Goal: Task Accomplishment & Management: Complete application form

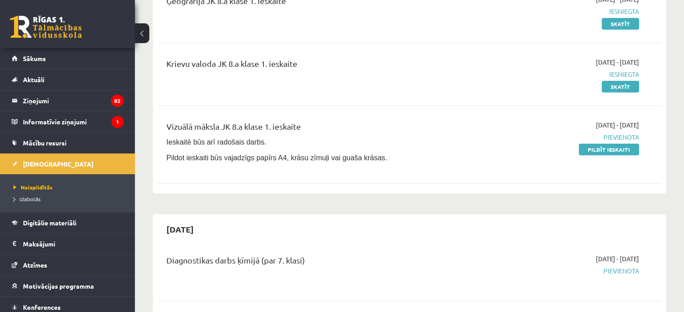
scroll to position [225, 0]
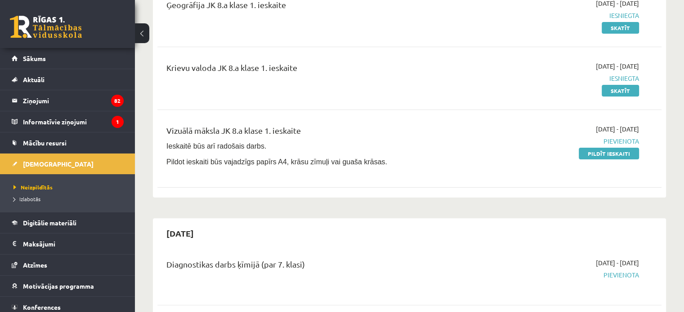
drag, startPoint x: 610, startPoint y: 153, endPoint x: 424, endPoint y: 32, distance: 221.4
click at [610, 153] on link "Pildīt ieskaiti" at bounding box center [608, 154] width 60 height 12
click at [58, 227] on link "Digitālie materiāli" at bounding box center [68, 223] width 112 height 21
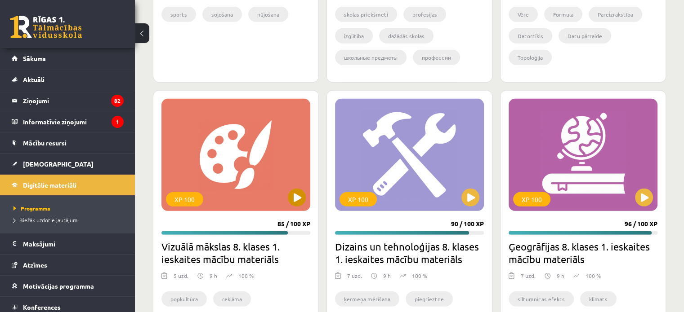
scroll to position [2652, 0]
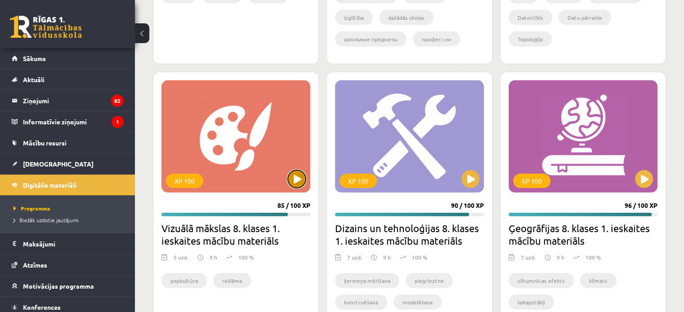
click at [293, 177] on button at bounding box center [297, 179] width 18 height 18
click at [273, 160] on div "XP 100" at bounding box center [235, 136] width 149 height 112
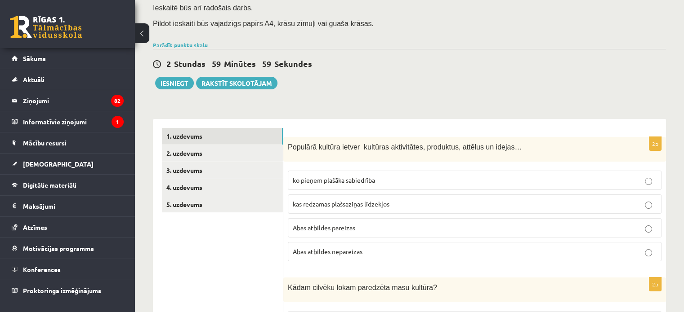
scroll to position [45, 0]
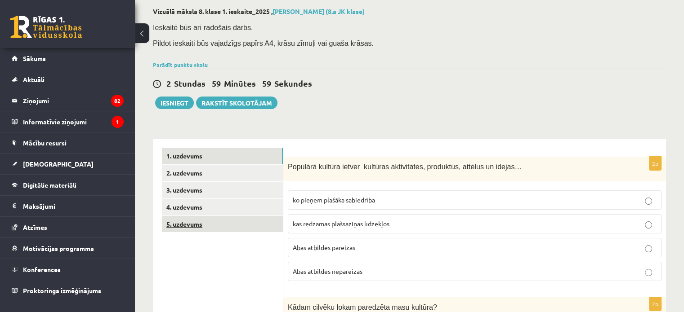
click at [177, 222] on link "5. uzdevums" at bounding box center [222, 224] width 121 height 17
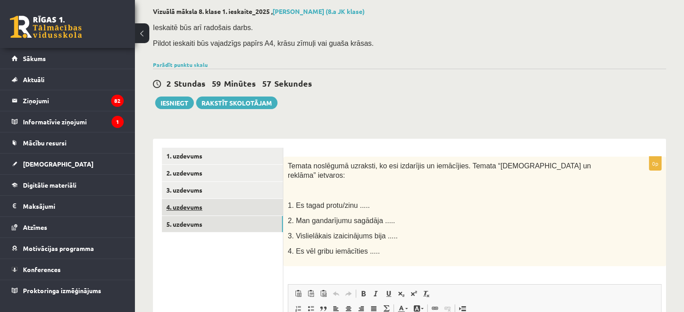
scroll to position [0, 0]
click at [218, 214] on link "4. uzdevums" at bounding box center [222, 207] width 121 height 17
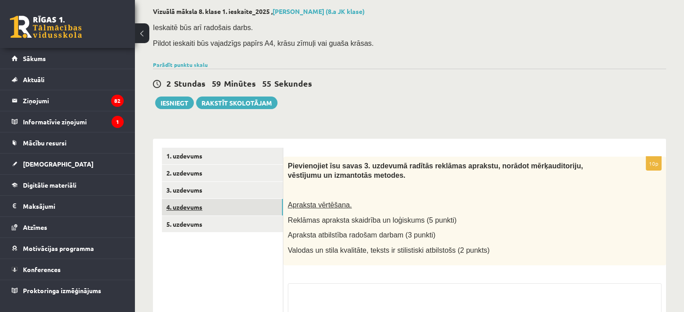
click at [210, 202] on link "4. uzdevums" at bounding box center [222, 207] width 121 height 17
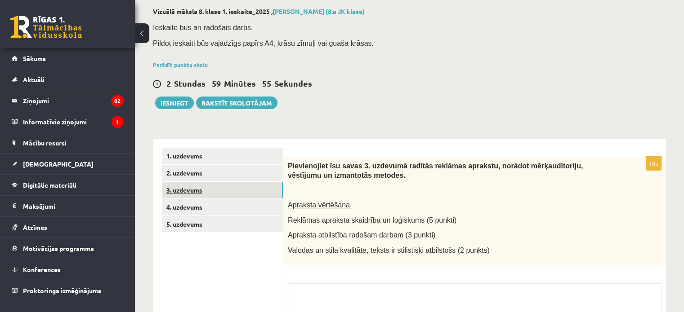
click at [205, 191] on link "3. uzdevums" at bounding box center [222, 190] width 121 height 17
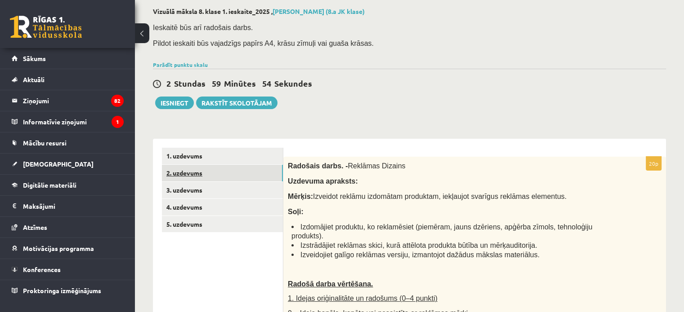
click at [205, 174] on link "2. uzdevums" at bounding box center [222, 173] width 121 height 17
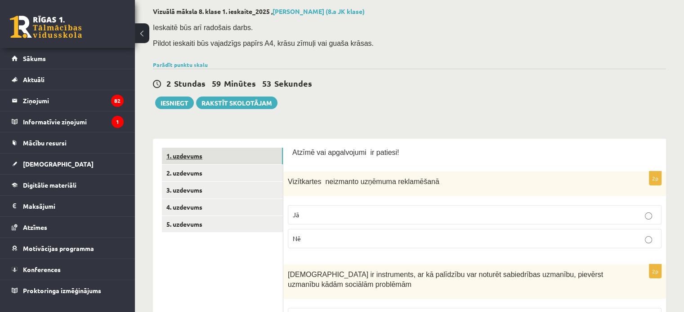
click at [205, 157] on link "1. uzdevums" at bounding box center [222, 156] width 121 height 17
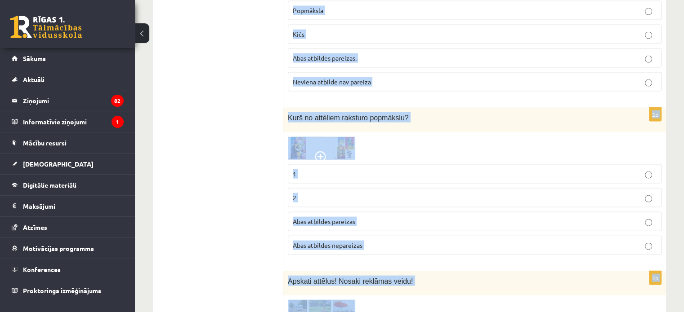
scroll to position [2181, 0]
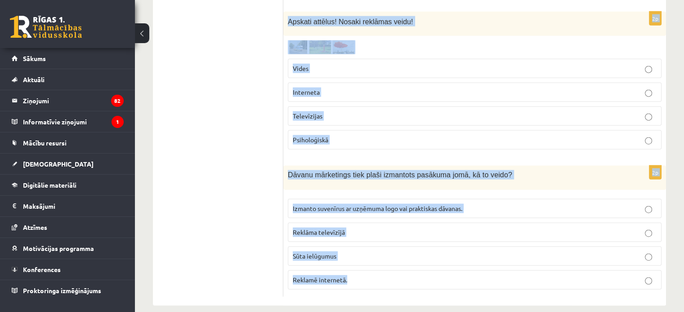
drag, startPoint x: 286, startPoint y: 165, endPoint x: 371, endPoint y: 192, distance: 89.3
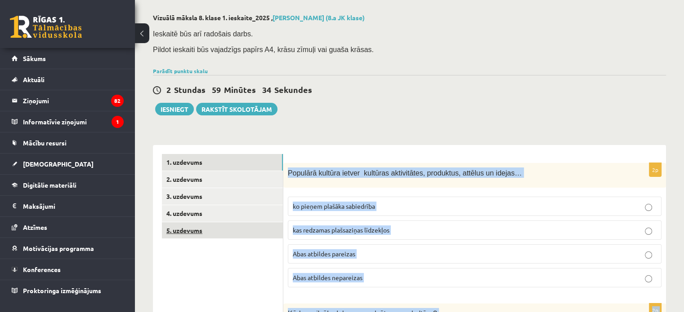
scroll to position [24, 0]
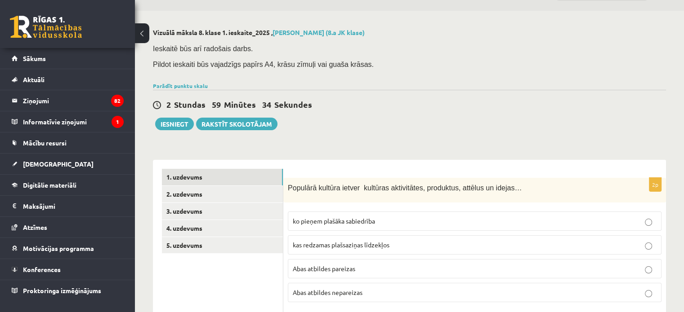
click at [339, 272] on p "Abas atbildes pareizas" at bounding box center [475, 268] width 364 height 9
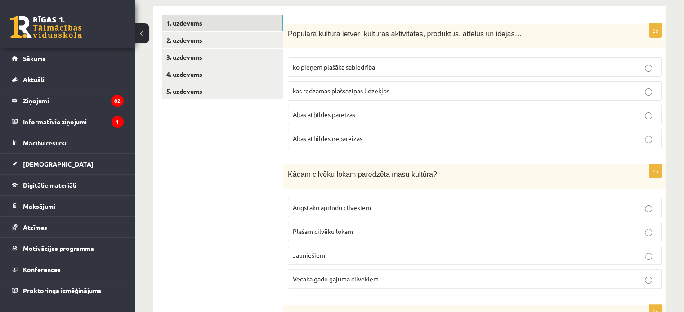
scroll to position [204, 0]
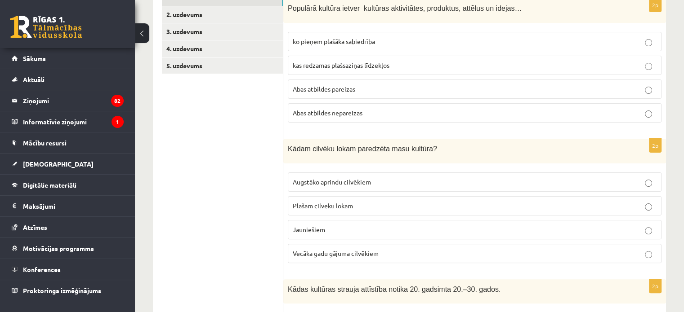
click at [324, 206] on span "Plašam cilvēku lokam" at bounding box center [323, 206] width 60 height 8
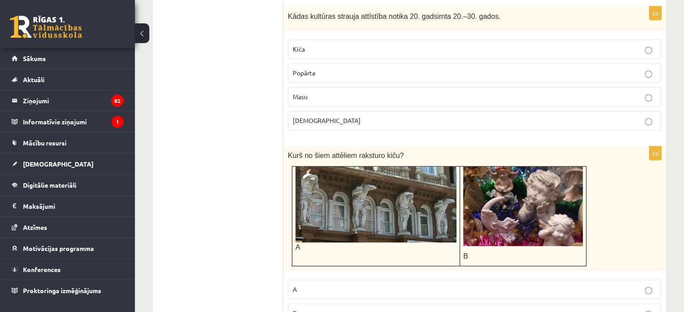
scroll to position [473, 0]
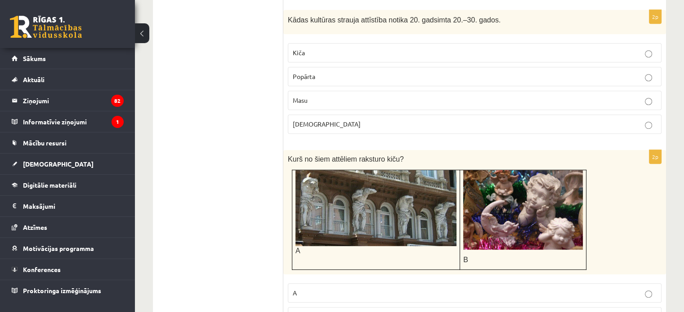
click at [331, 103] on label "Masu" at bounding box center [475, 100] width 374 height 19
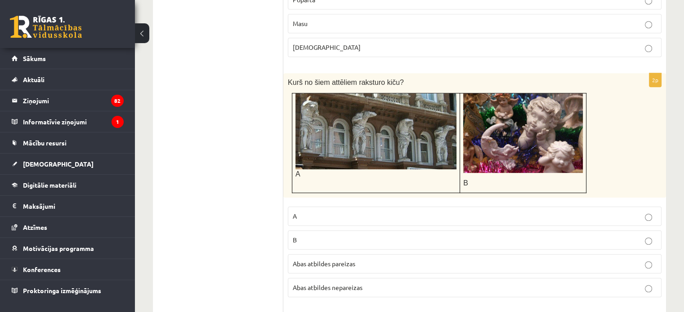
scroll to position [608, 0]
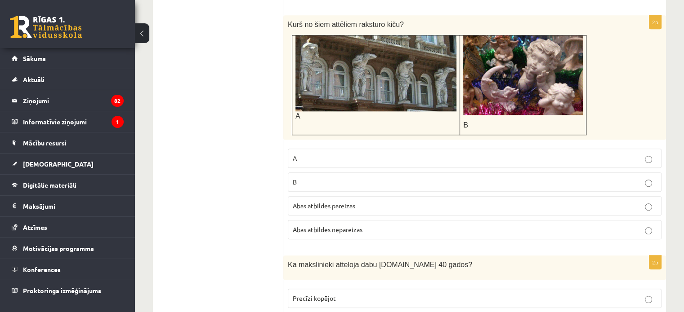
click at [318, 162] on label "A" at bounding box center [475, 158] width 374 height 19
click at [323, 97] on img at bounding box center [375, 74] width 161 height 76
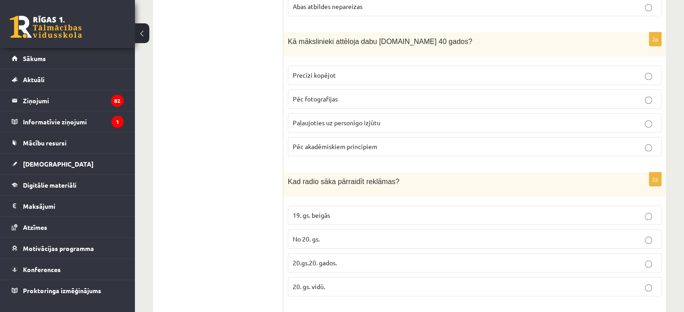
scroll to position [833, 0]
click at [336, 120] on span "Paļaujoties uz personīgo izjūtu" at bounding box center [337, 121] width 88 height 8
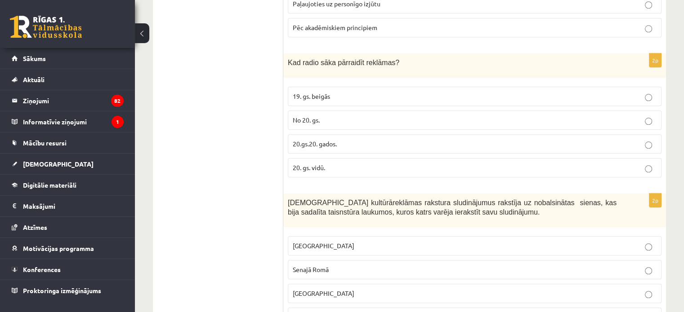
scroll to position [968, 0]
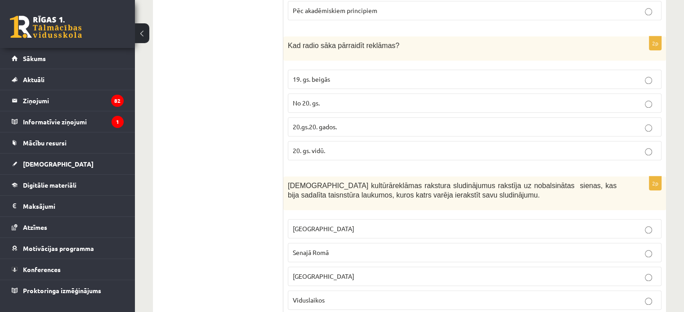
click at [327, 125] on span "20.gs.20. gados." at bounding box center [315, 127] width 44 height 8
click at [320, 249] on span "Senajā Romā" at bounding box center [311, 253] width 36 height 8
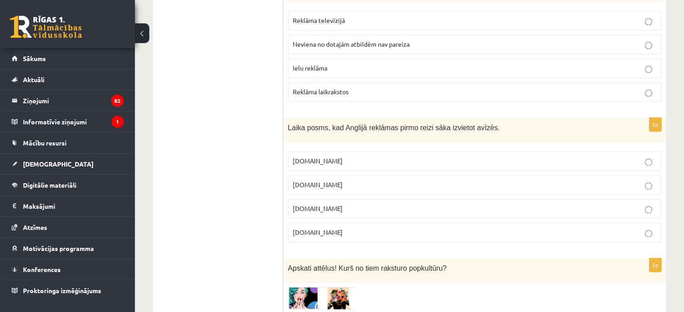
scroll to position [1327, 0]
click at [315, 17] on p "Reklāma televīzijā" at bounding box center [475, 19] width 364 height 9
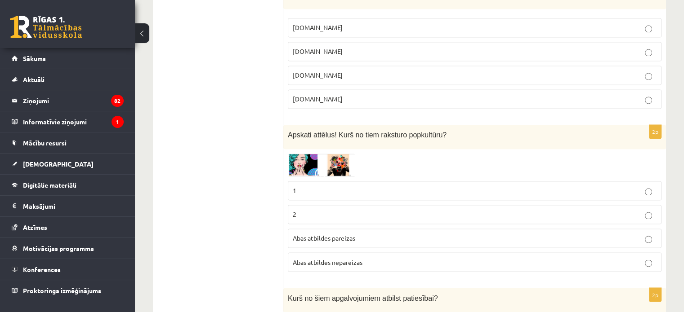
scroll to position [1462, 0]
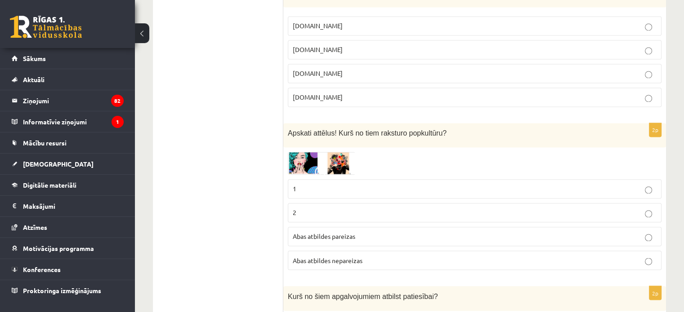
click at [334, 69] on p "17.gs" at bounding box center [475, 73] width 364 height 9
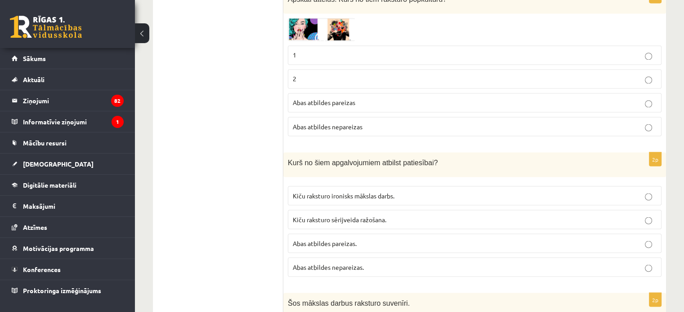
scroll to position [1597, 0]
click at [306, 49] on p "1" at bounding box center [475, 53] width 364 height 9
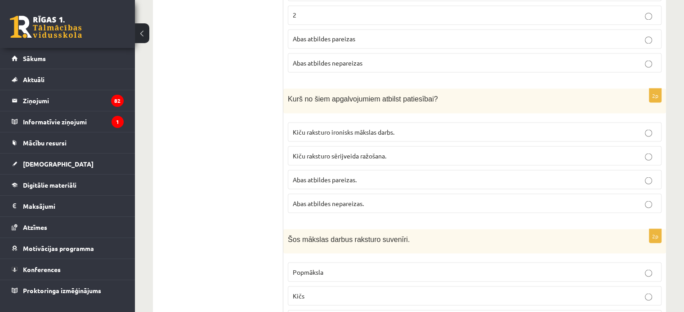
scroll to position [1642, 0]
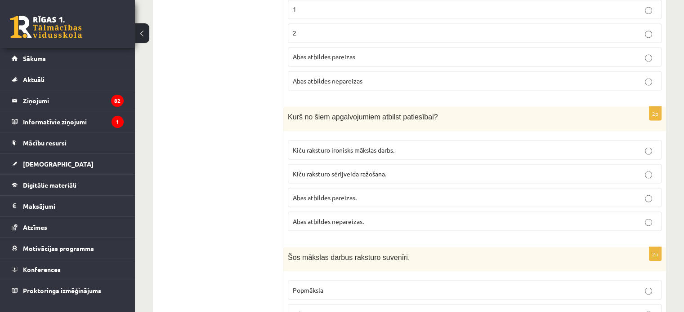
click at [316, 164] on label "Kiču raksturo sērijveida ražošana." at bounding box center [475, 173] width 374 height 19
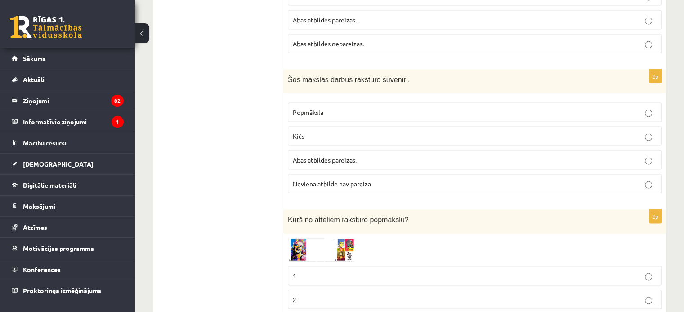
scroll to position [1822, 0]
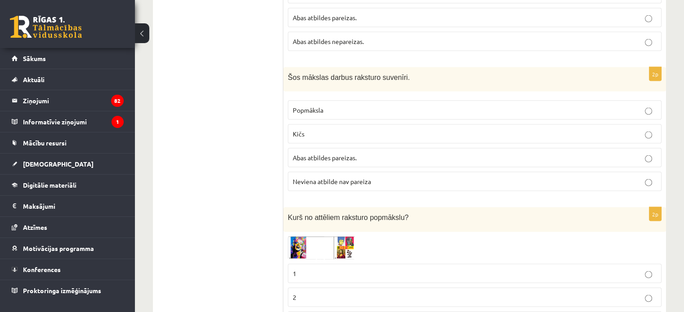
click at [334, 129] on p "Kičs" at bounding box center [475, 133] width 364 height 9
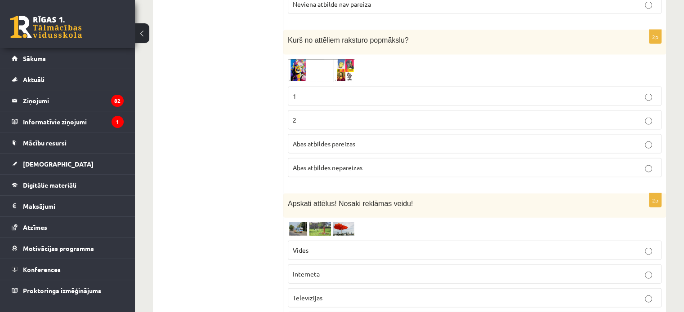
scroll to position [2002, 0]
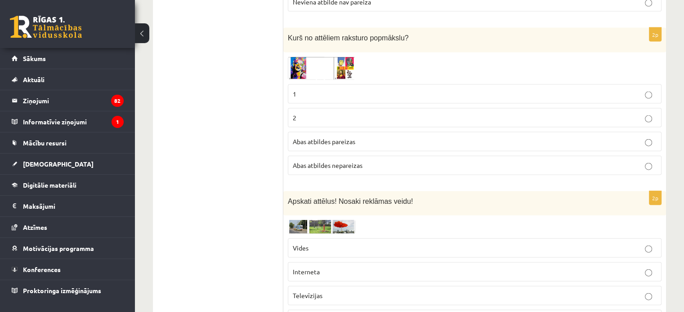
click at [303, 113] on label "2" at bounding box center [475, 117] width 374 height 19
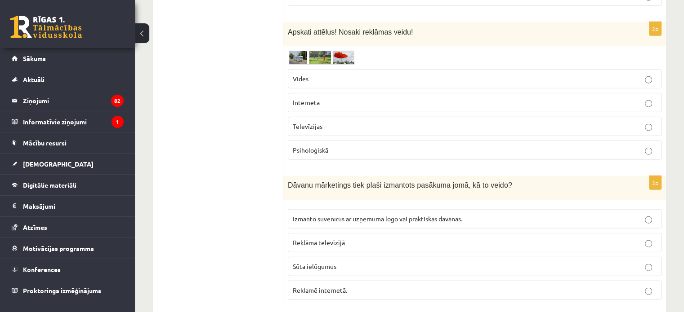
scroll to position [2181, 0]
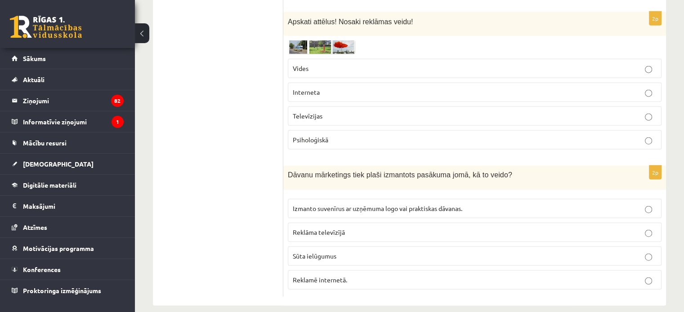
click at [309, 64] on p "Vides" at bounding box center [475, 68] width 364 height 9
click at [338, 205] on span "Izmanto suvenīrus ar uzņēmuma logo vai praktiskas dāvanas." at bounding box center [377, 209] width 169 height 8
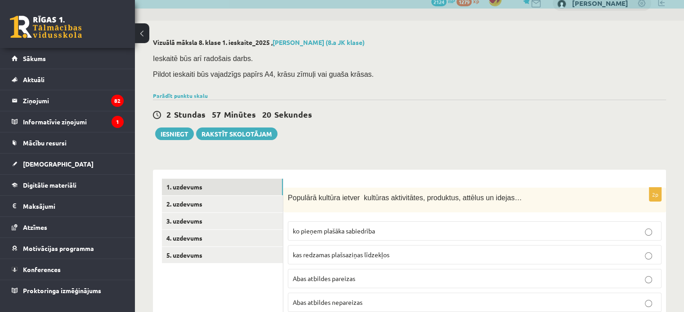
scroll to position [0, 0]
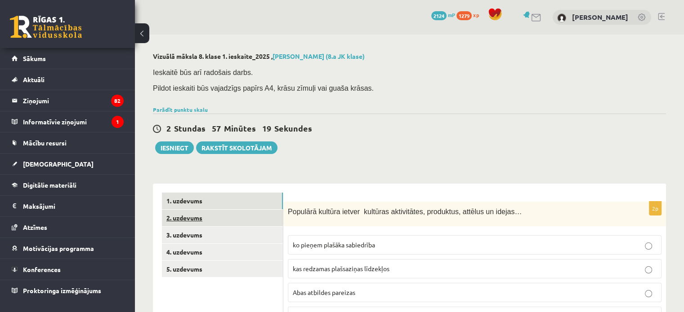
click at [188, 224] on link "2. uzdevums" at bounding box center [222, 218] width 121 height 17
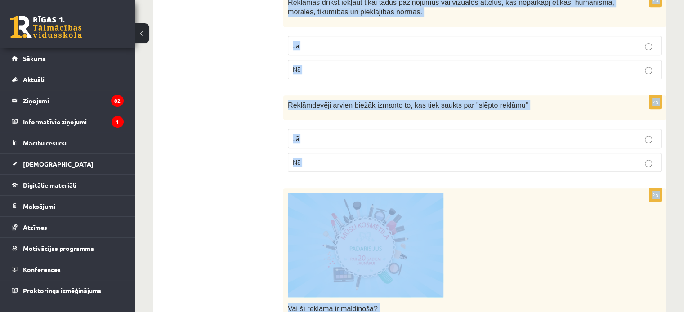
scroll to position [987, 0]
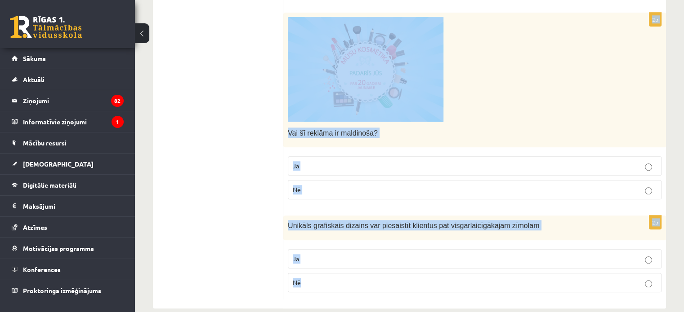
drag, startPoint x: 295, startPoint y: 197, endPoint x: 505, endPoint y: 330, distance: 248.5
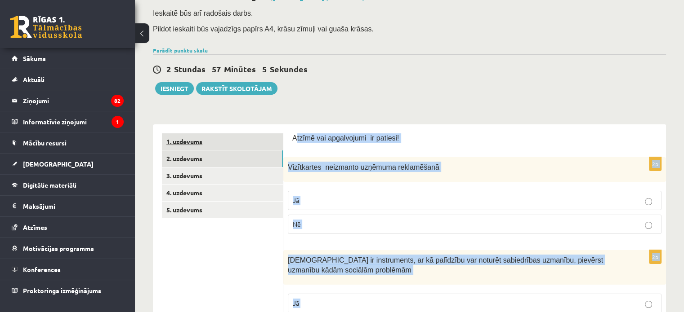
scroll to position [0, 0]
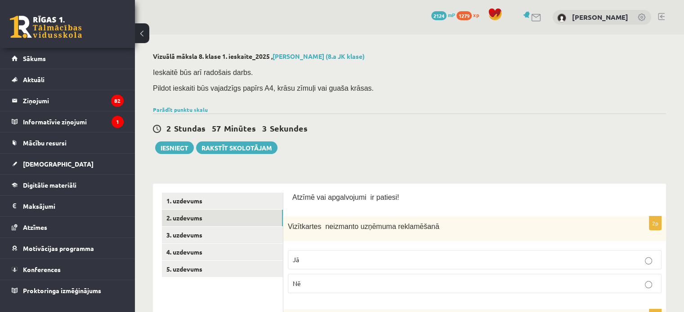
click at [193, 232] on link "3. uzdevums" at bounding box center [222, 235] width 121 height 17
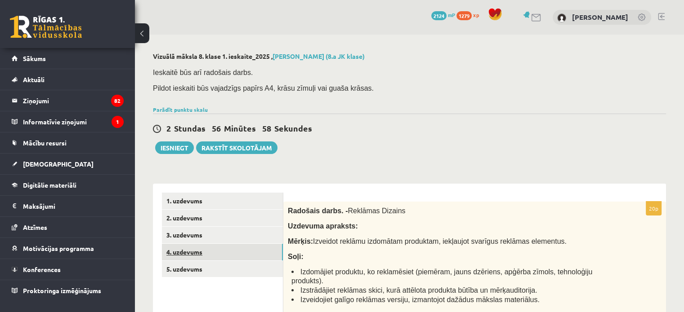
click at [183, 249] on link "4. uzdevums" at bounding box center [222, 252] width 121 height 17
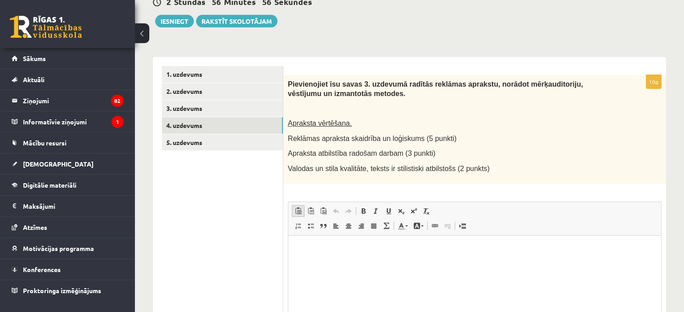
scroll to position [180, 0]
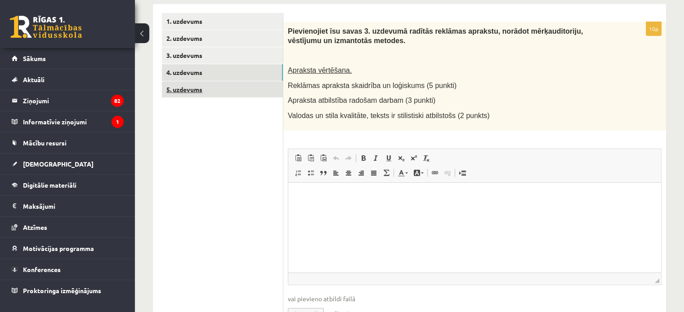
click at [209, 93] on link "5. uzdevums" at bounding box center [222, 89] width 121 height 17
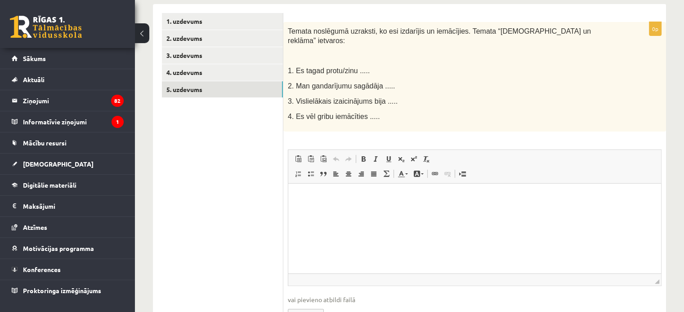
scroll to position [0, 0]
drag, startPoint x: 203, startPoint y: 104, endPoint x: 214, endPoint y: 109, distance: 12.7
click at [203, 104] on ul "1. uzdevums 2. uzdevums 3. uzdevums 4. uzdevums 5. uzdevums" at bounding box center [222, 174] width 121 height 323
click at [203, 57] on link "3. uzdevums" at bounding box center [222, 55] width 121 height 17
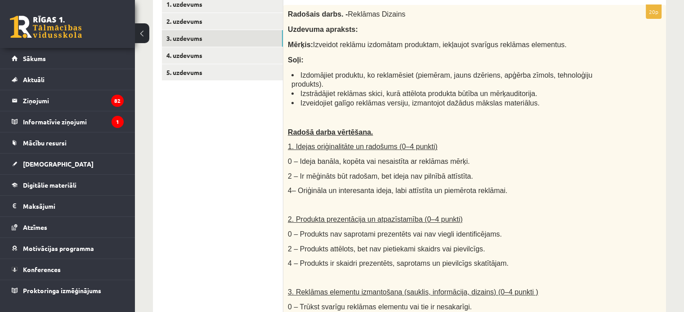
scroll to position [201, 0]
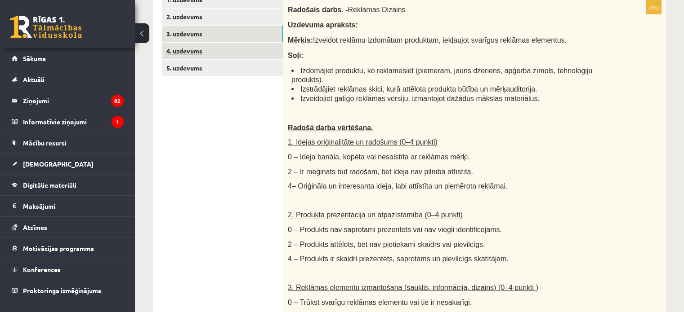
click at [205, 49] on link "4. uzdevums" at bounding box center [222, 51] width 121 height 17
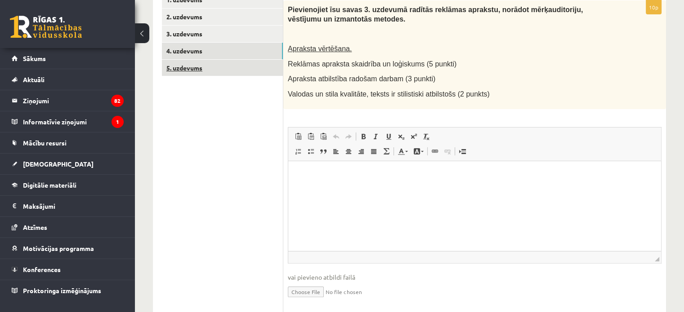
scroll to position [0, 0]
click at [180, 70] on link "5. uzdevums" at bounding box center [222, 68] width 121 height 17
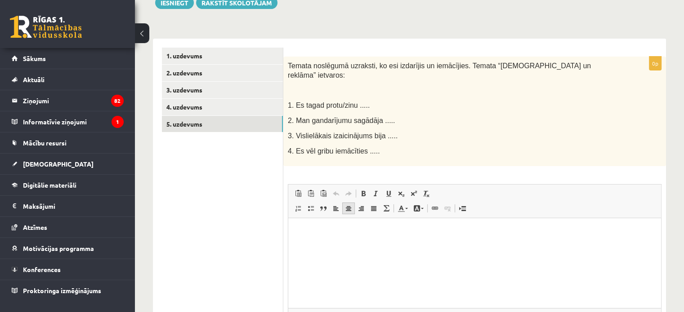
scroll to position [111, 0]
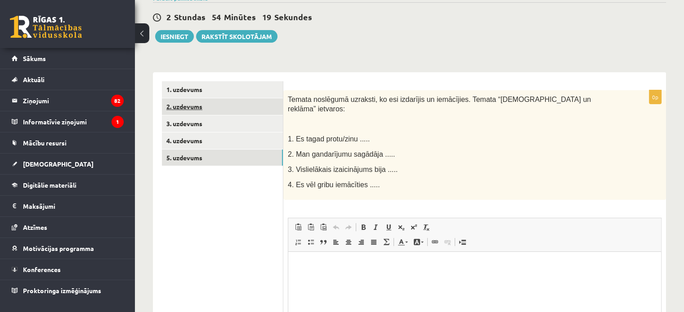
click at [194, 104] on link "2. uzdevums" at bounding box center [222, 106] width 121 height 17
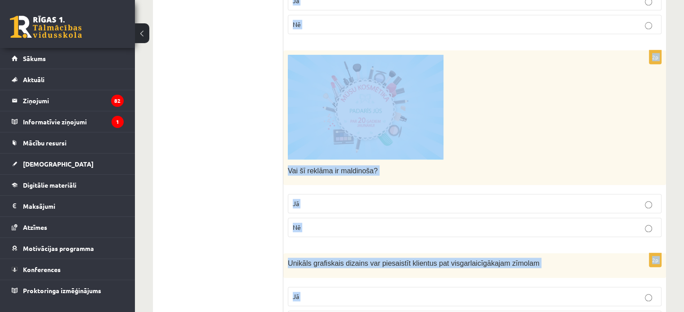
scroll to position [987, 0]
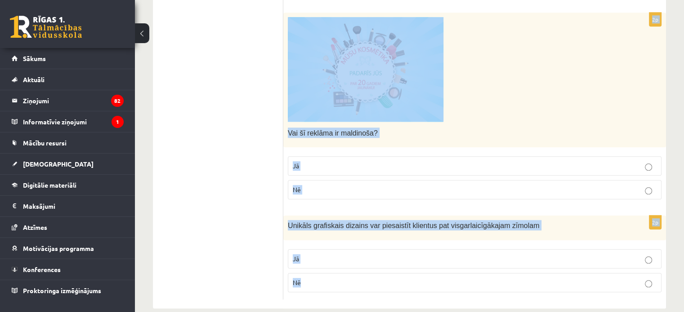
drag, startPoint x: 292, startPoint y: 85, endPoint x: 543, endPoint y: 325, distance: 346.5
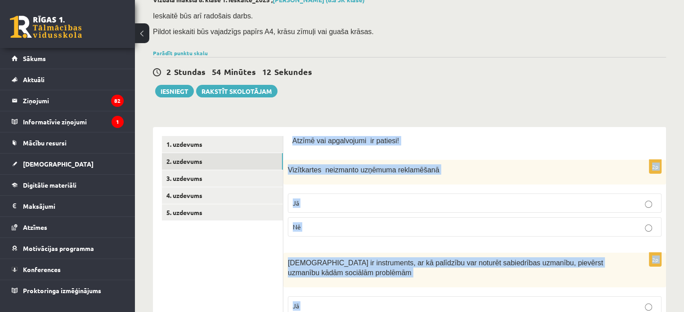
scroll to position [43, 0]
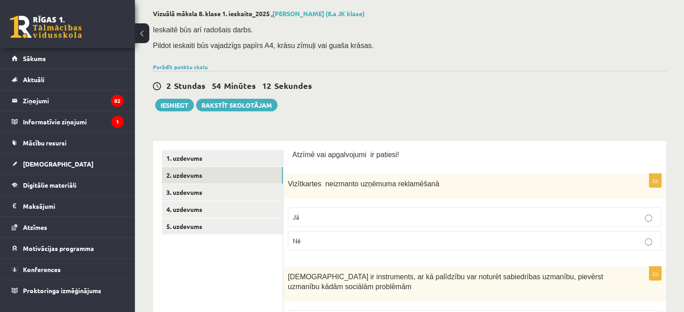
click at [298, 235] on label "Nē" at bounding box center [475, 240] width 374 height 19
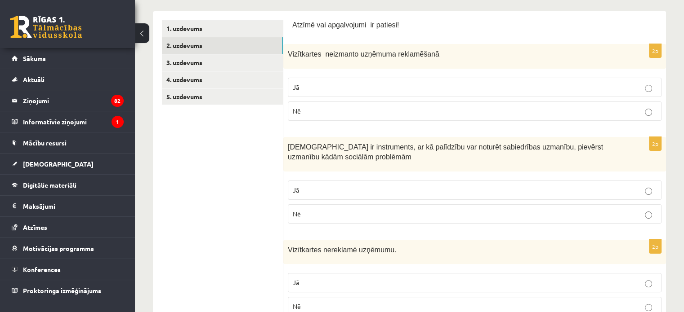
scroll to position [178, 0]
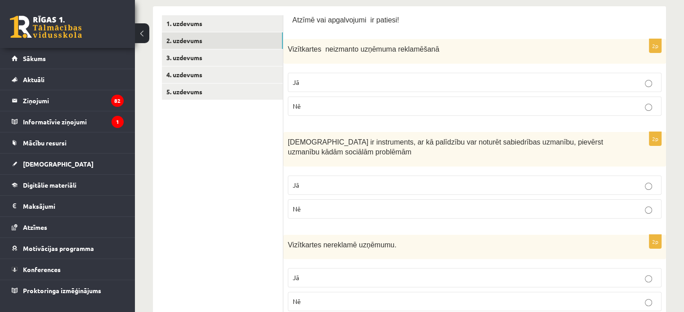
click at [321, 81] on p "Jā" at bounding box center [475, 82] width 364 height 9
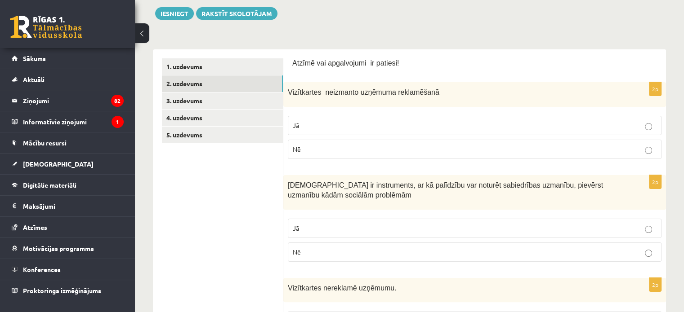
scroll to position [133, 0]
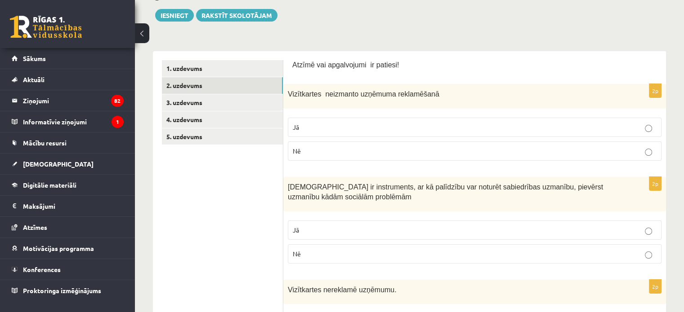
click at [320, 160] on fieldset "Jā Nē" at bounding box center [475, 138] width 374 height 50
click at [316, 147] on p "Nē" at bounding box center [475, 151] width 364 height 9
click at [300, 229] on p "Jā" at bounding box center [475, 230] width 364 height 9
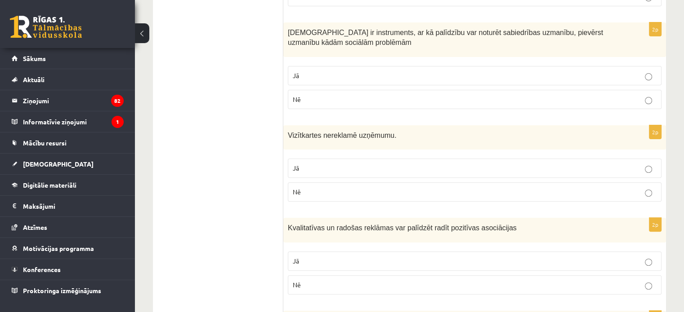
scroll to position [312, 0]
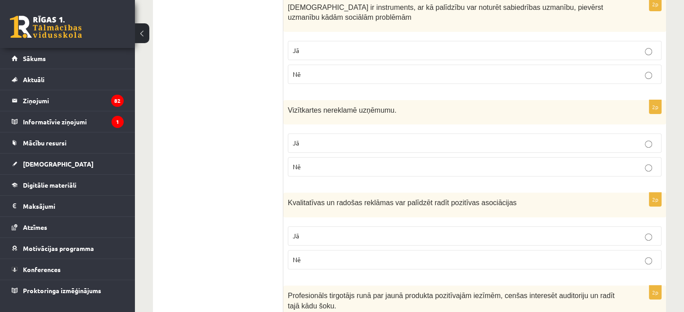
click at [307, 160] on label "Nē" at bounding box center [475, 166] width 374 height 19
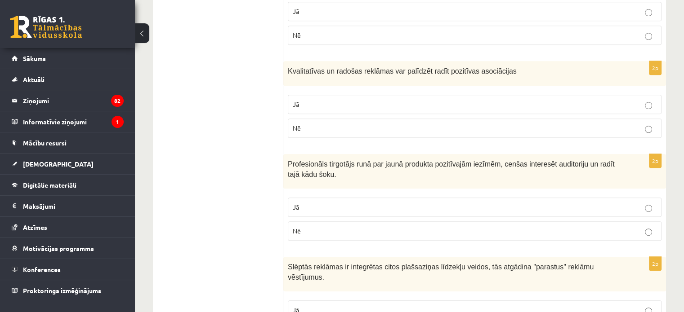
scroll to position [447, 0]
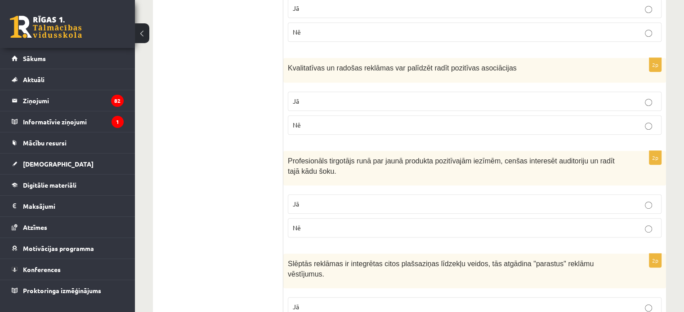
click at [307, 99] on p "Jā" at bounding box center [475, 101] width 364 height 9
drag, startPoint x: 315, startPoint y: 209, endPoint x: 322, endPoint y: 212, distance: 7.5
click at [318, 209] on label "Jā" at bounding box center [475, 204] width 374 height 19
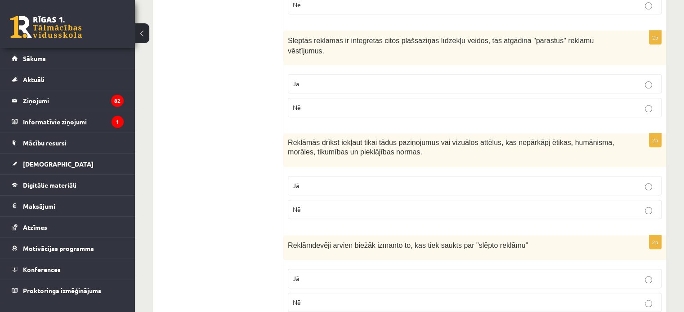
scroll to position [672, 0]
click at [312, 78] on p "Jā" at bounding box center [475, 82] width 364 height 9
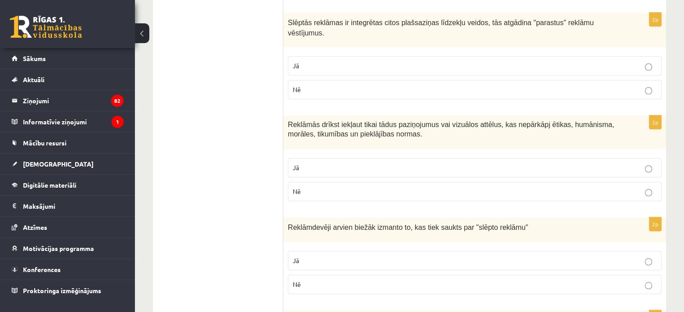
scroll to position [717, 0]
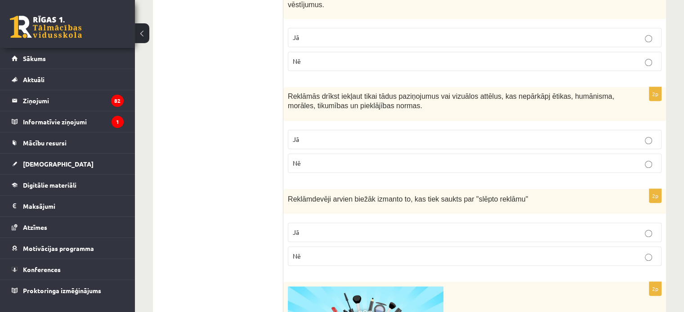
click at [307, 130] on label "Jā" at bounding box center [475, 139] width 374 height 19
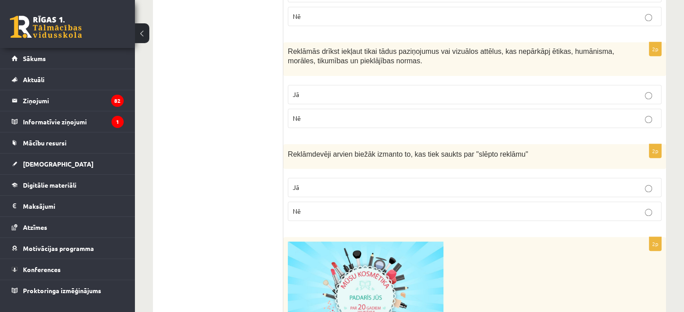
click at [309, 180] on label "Jā" at bounding box center [475, 187] width 374 height 19
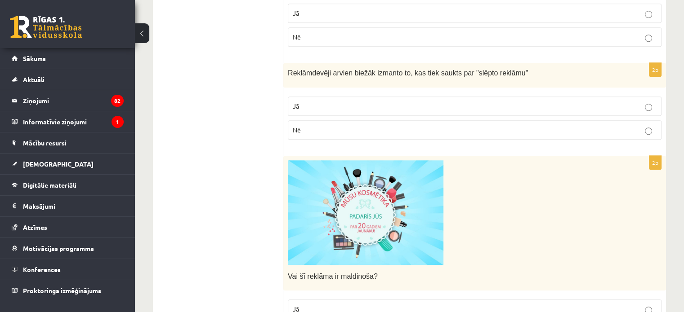
scroll to position [897, 0]
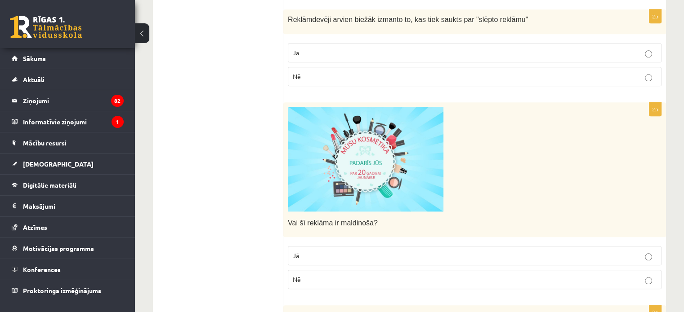
click at [354, 249] on label "Jā" at bounding box center [475, 255] width 374 height 19
drag, startPoint x: 391, startPoint y: 201, endPoint x: 384, endPoint y: 197, distance: 7.6
click at [385, 199] on div "Vai šī reklāma ir maldinoša?" at bounding box center [474, 169] width 383 height 135
drag, startPoint x: 368, startPoint y: 206, endPoint x: 260, endPoint y: 196, distance: 108.4
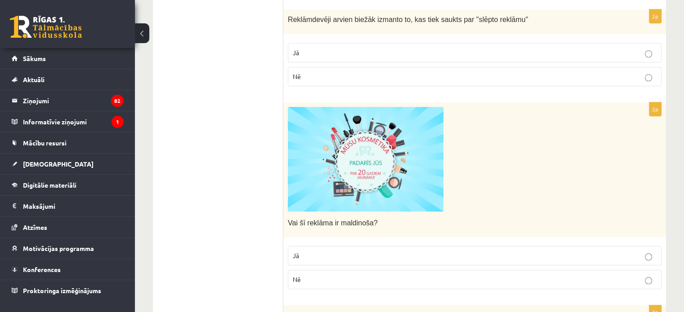
click at [423, 222] on div "Vai šī reklāma ir maldinoša?" at bounding box center [474, 169] width 383 height 135
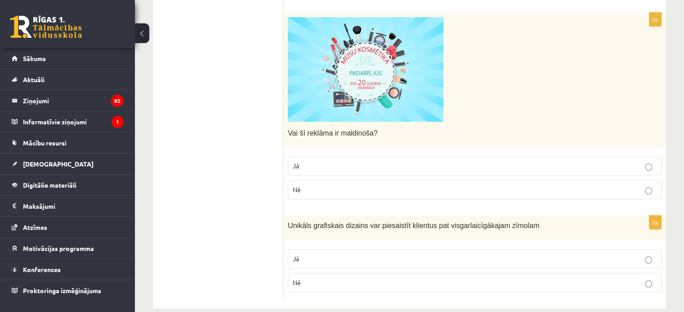
scroll to position [942, 0]
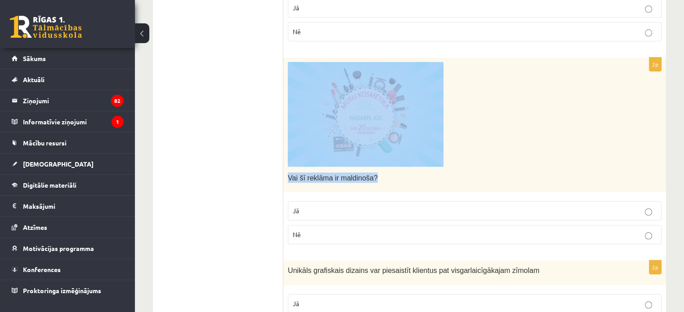
drag, startPoint x: 285, startPoint y: 54, endPoint x: 404, endPoint y: 171, distance: 166.2
click at [404, 171] on div "Vai šī reklāma ir maldinoša?" at bounding box center [474, 125] width 383 height 135
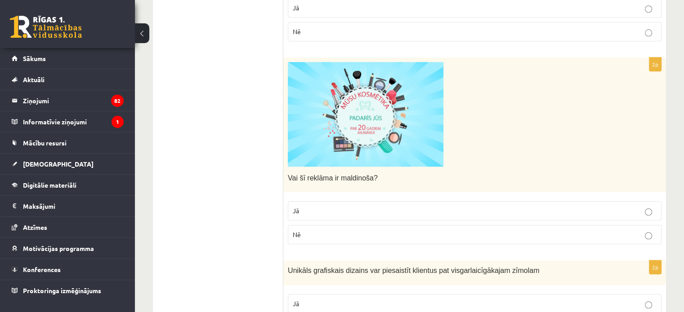
drag, startPoint x: 286, startPoint y: 203, endPoint x: 302, endPoint y: 202, distance: 16.2
click at [286, 202] on div "2p Vai šī reklāma ir maldinoša? Jā Nē" at bounding box center [474, 155] width 383 height 195
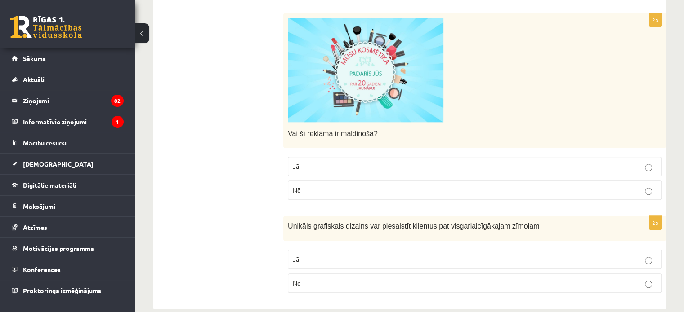
scroll to position [987, 0]
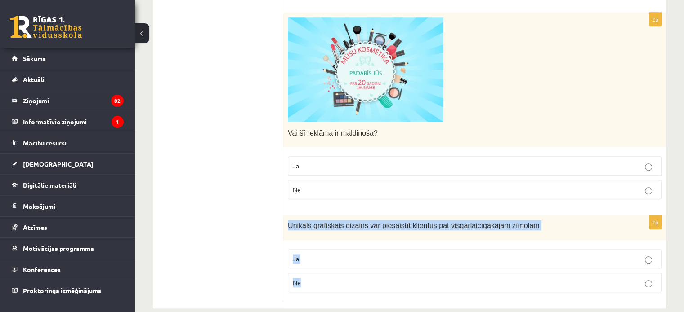
drag, startPoint x: 288, startPoint y: 210, endPoint x: 531, endPoint y: 272, distance: 251.1
click at [532, 273] on div "2p Unikāls grafiskais dizains var piesaistīt klientus pat visgarlaicīgākajam zī…" at bounding box center [474, 258] width 383 height 84
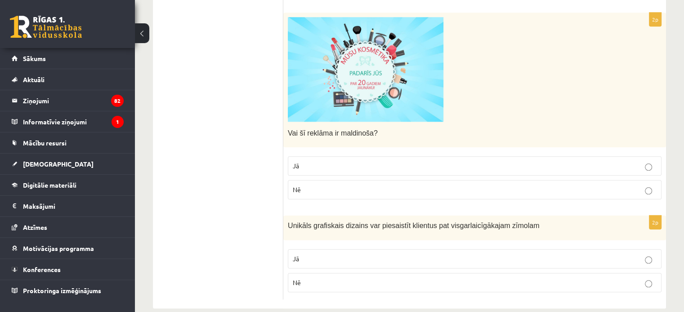
click at [326, 250] on label "Jā" at bounding box center [475, 258] width 374 height 19
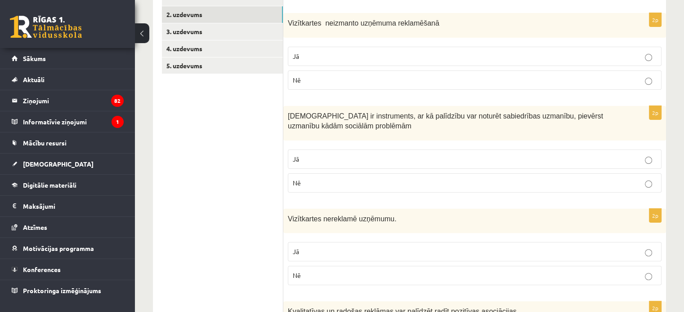
scroll to position [0, 0]
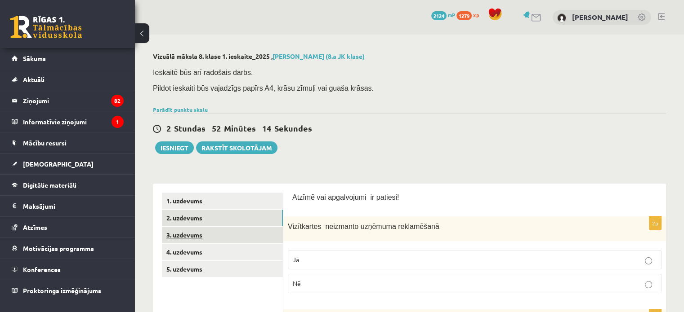
click at [197, 231] on link "3. uzdevums" at bounding box center [222, 235] width 121 height 17
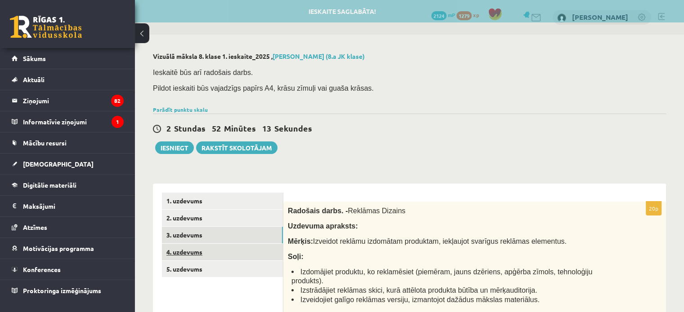
click at [202, 252] on link "4. uzdevums" at bounding box center [222, 252] width 121 height 17
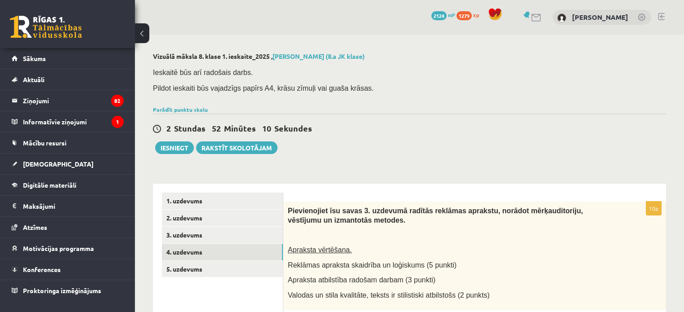
click at [521, 130] on div "2 Stundas 52 Minūtes 10 Sekundes" at bounding box center [409, 129] width 513 height 12
click at [584, 111] on div "Parādīt punktu skalu Atzīme No Līdz 1 0 16 2 17 24 3 25 32 4 33 40 5 41 48 6 49…" at bounding box center [409, 110] width 513 height 8
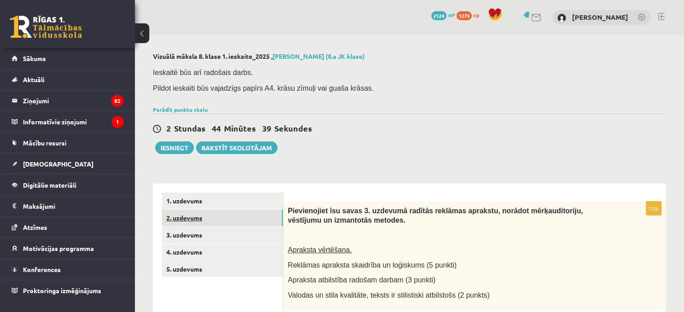
click at [198, 224] on link "2. uzdevums" at bounding box center [222, 218] width 121 height 17
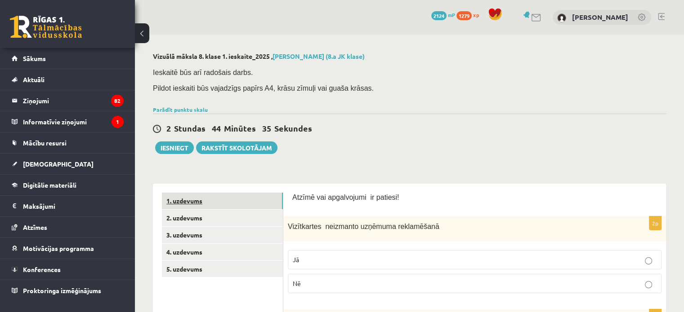
click at [210, 203] on link "1. uzdevums" at bounding box center [222, 201] width 121 height 17
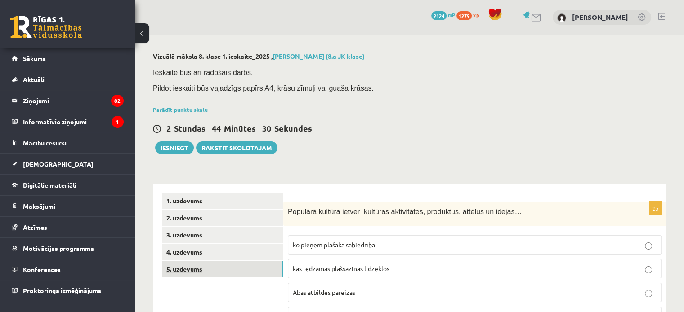
click at [222, 270] on link "5. uzdevums" at bounding box center [222, 269] width 121 height 17
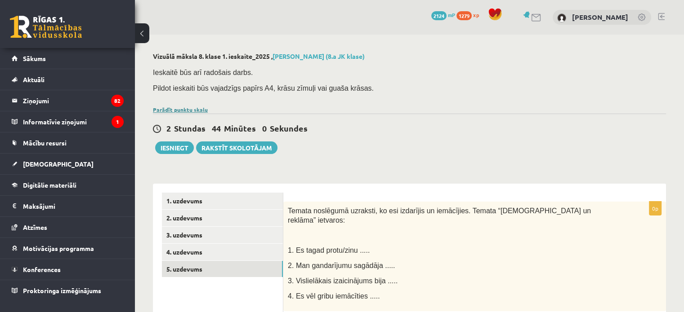
click at [174, 111] on link "Parādīt punktu skalu" at bounding box center [180, 109] width 55 height 7
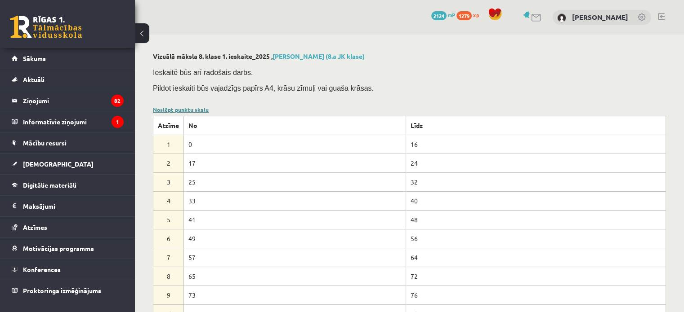
click at [170, 109] on link "Noslēpt punktu skalu" at bounding box center [181, 109] width 56 height 7
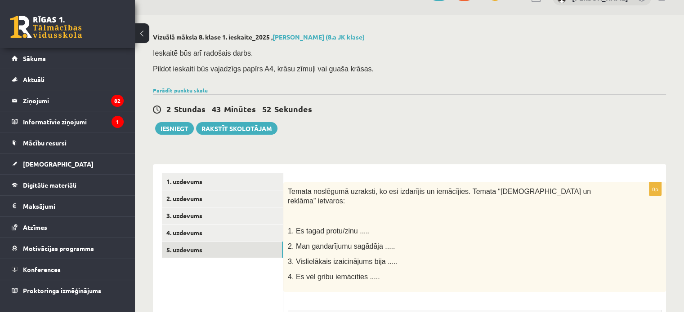
scroll to position [45, 0]
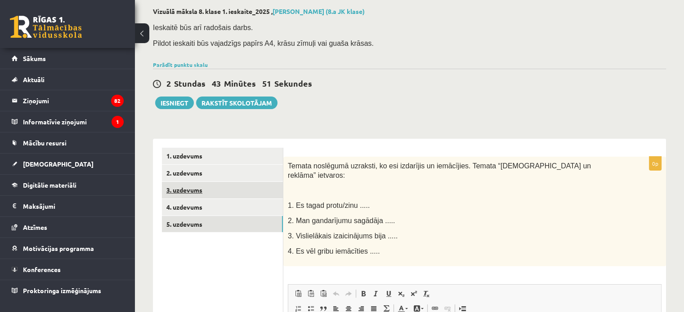
click at [213, 185] on link "3. uzdevums" at bounding box center [222, 190] width 121 height 17
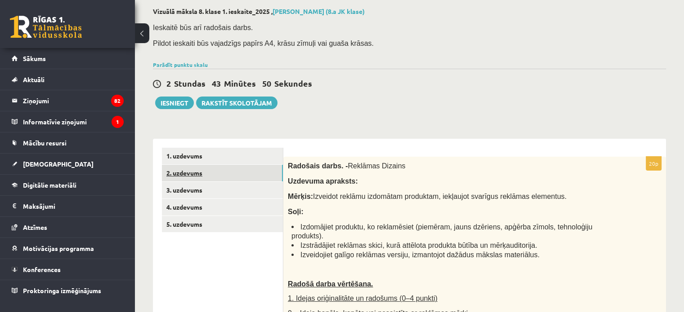
click at [213, 180] on link "2. uzdevums" at bounding box center [222, 173] width 121 height 17
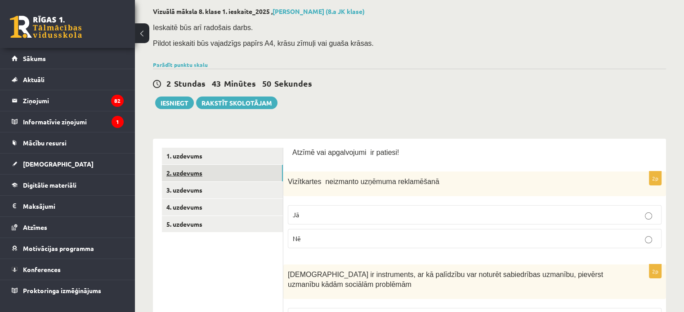
click at [207, 165] on link "2. uzdevums" at bounding box center [222, 173] width 121 height 17
click at [207, 158] on link "1. uzdevums" at bounding box center [222, 156] width 121 height 17
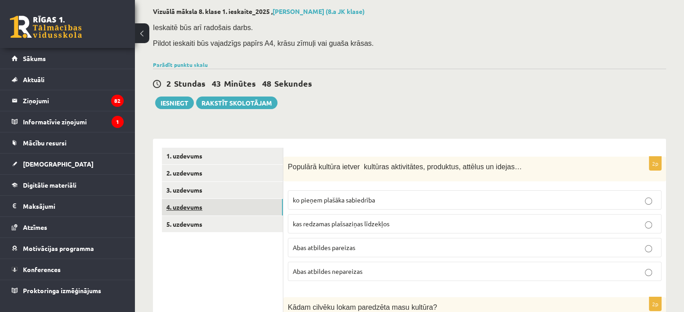
click at [204, 213] on link "4. uzdevums" at bounding box center [222, 207] width 121 height 17
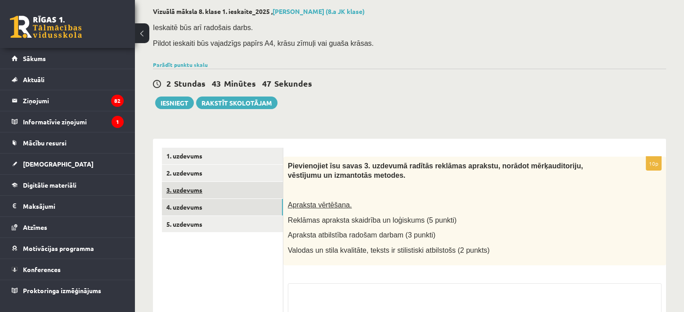
click at [201, 197] on link "3. uzdevums" at bounding box center [222, 190] width 121 height 17
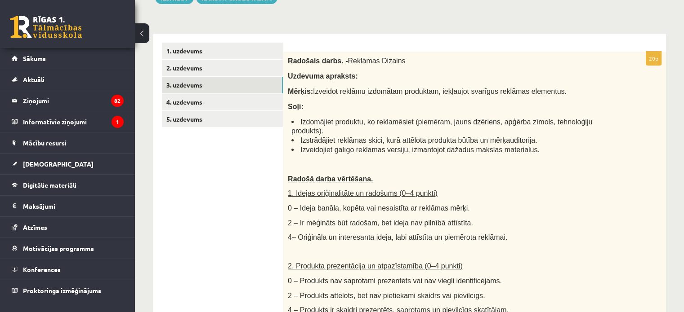
scroll to position [135, 0]
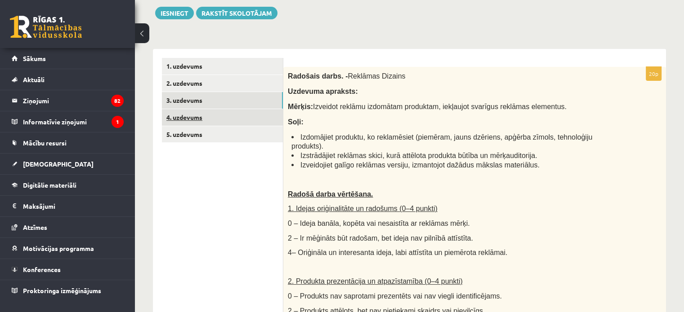
click at [194, 118] on link "4. uzdevums" at bounding box center [222, 117] width 121 height 17
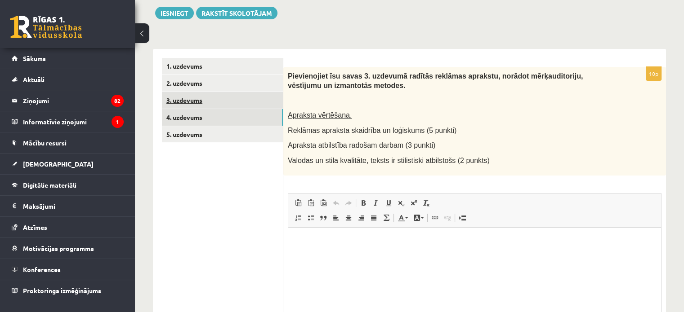
scroll to position [0, 0]
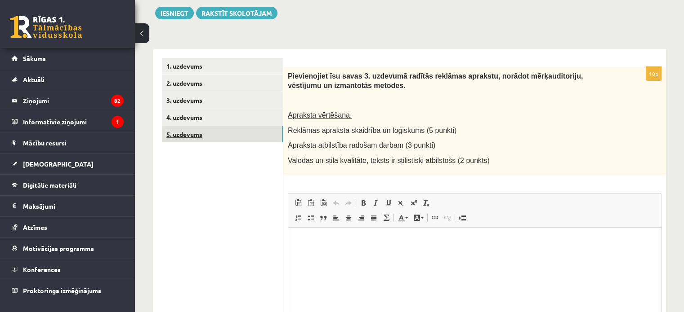
click at [185, 135] on link "5. uzdevums" at bounding box center [222, 134] width 121 height 17
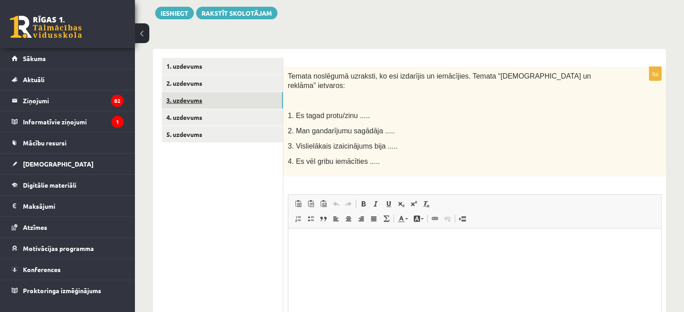
click at [195, 97] on link "3. uzdevums" at bounding box center [222, 100] width 121 height 17
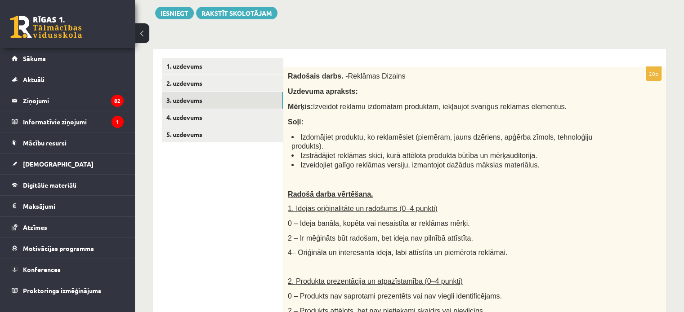
click at [162, 92] on link "3. uzdevums" at bounding box center [222, 100] width 121 height 17
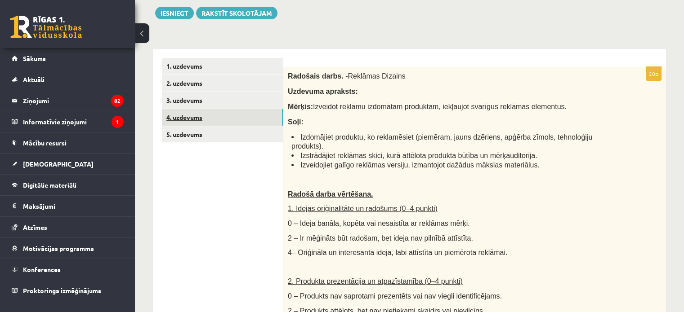
click at [227, 117] on link "4. uzdevums" at bounding box center [222, 117] width 121 height 17
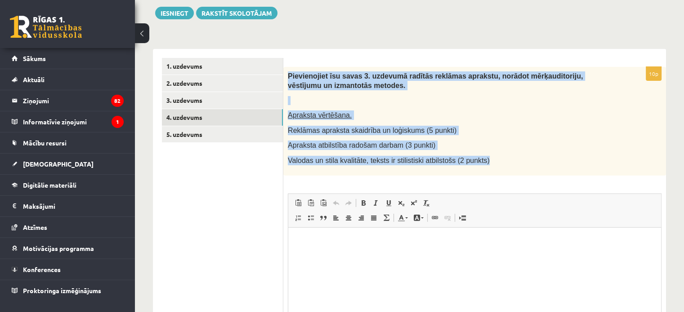
drag, startPoint x: 288, startPoint y: 73, endPoint x: 482, endPoint y: 161, distance: 213.4
click at [482, 161] on div "Pievienojiet īsu savas 3. uzdevumā radītās reklāmas aprakstu, norādot mērķaudit…" at bounding box center [474, 121] width 383 height 108
copy div "Pievienojiet īsu savas 3. uzdevumā radītās reklāmas aprakstu, norādot mērķaudit…"
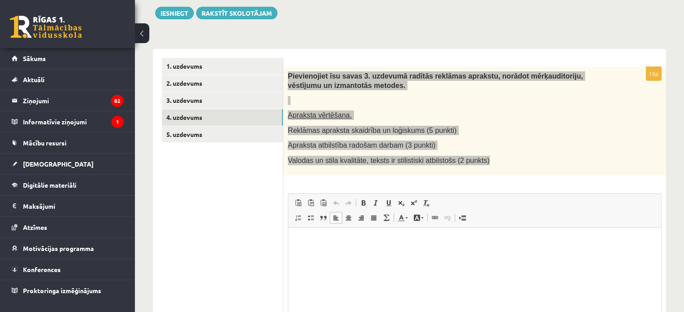
click at [320, 237] on p "Визуальный текстовый редактор, wiswyg-editor-user-answer-47433801055560" at bounding box center [474, 240] width 355 height 9
click at [318, 238] on p "Визуальный текстовый редактор, wiswyg-editor-user-answer-47433801055560" at bounding box center [474, 240] width 355 height 9
click at [314, 242] on p "Визуальный текстовый редактор, wiswyg-editor-user-answer-47433801055560" at bounding box center [474, 240] width 355 height 9
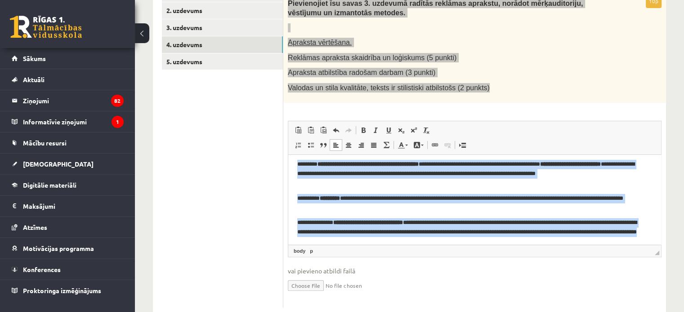
scroll to position [29, 0]
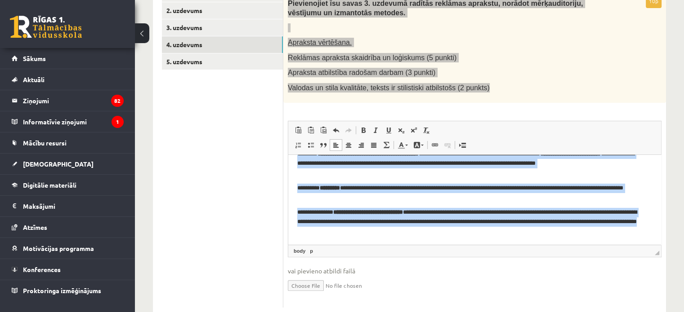
drag, startPoint x: 295, startPoint y: 161, endPoint x: 426, endPoint y: 246, distance: 155.8
click at [426, 245] on html "**********" at bounding box center [474, 185] width 373 height 120
click at [418, 146] on span at bounding box center [416, 145] width 7 height 7
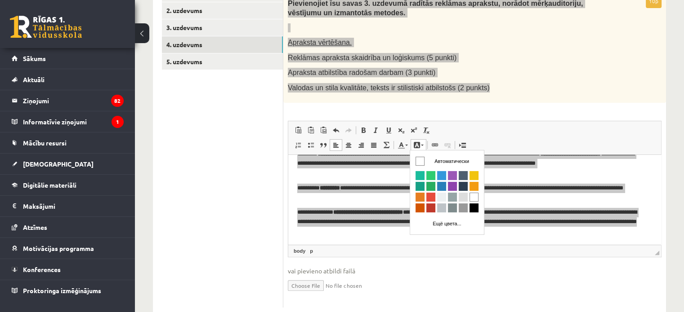
scroll to position [0, 0]
click at [472, 205] on span "Цвета" at bounding box center [473, 208] width 9 height 9
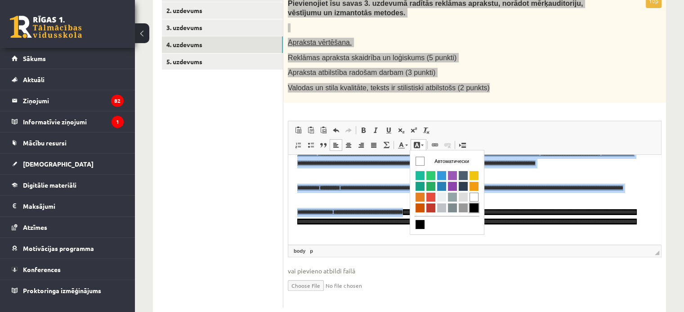
scroll to position [24, 0]
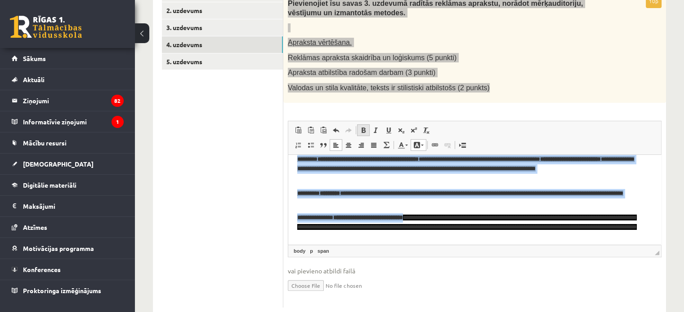
click at [364, 129] on span at bounding box center [363, 130] width 7 height 7
click at [357, 157] on span "**********" at bounding box center [367, 159] width 101 height 6
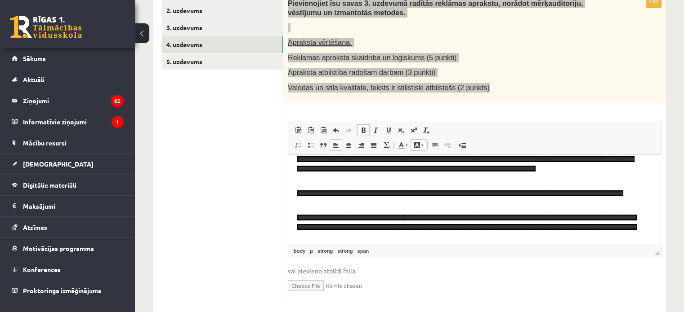
click at [357, 157] on span "**********" at bounding box center [367, 159] width 101 height 6
click at [418, 144] on span at bounding box center [416, 145] width 7 height 7
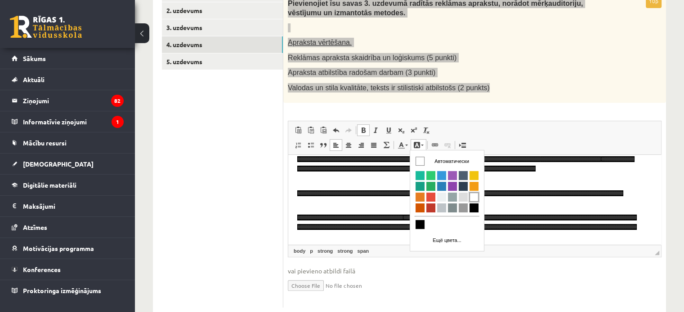
click at [475, 196] on span "Цвета" at bounding box center [473, 197] width 9 height 9
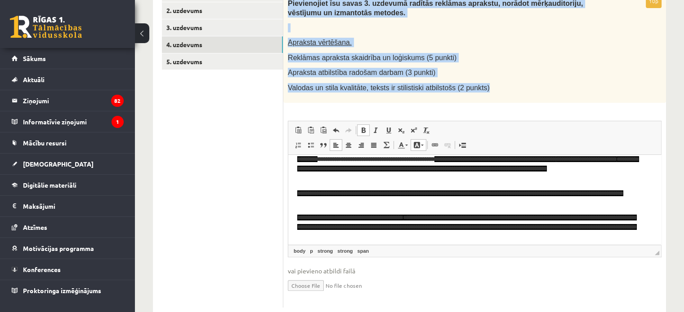
click at [507, 146] on span "Панели инструментов редактора Вставить Комбинация клавиш Ctrl+V Вставить только…" at bounding box center [474, 138] width 373 height 34
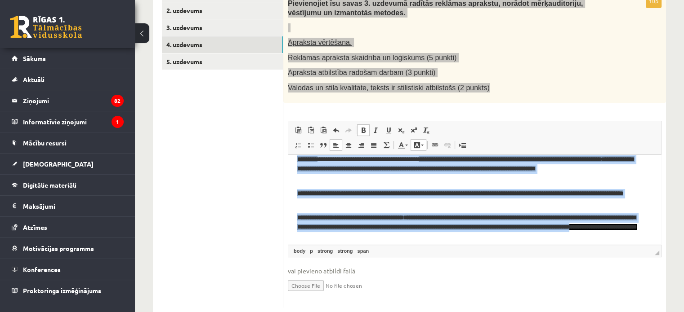
scroll to position [29, 0]
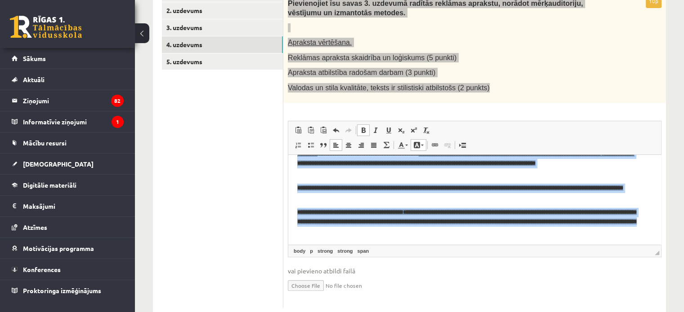
drag, startPoint x: 297, startPoint y: 162, endPoint x: 506, endPoint y: 239, distance: 222.7
click at [506, 239] on html "**********" at bounding box center [474, 185] width 373 height 120
click at [421, 145] on span at bounding box center [422, 145] width 3 height 1
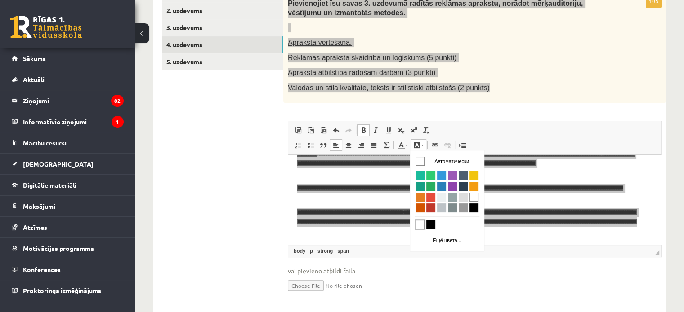
click at [417, 225] on span "Цвета" at bounding box center [419, 224] width 9 height 9
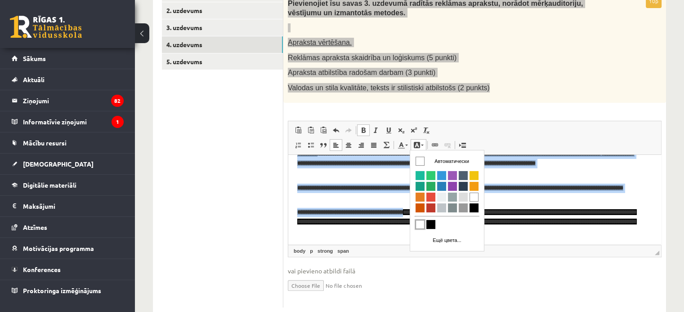
scroll to position [24, 0]
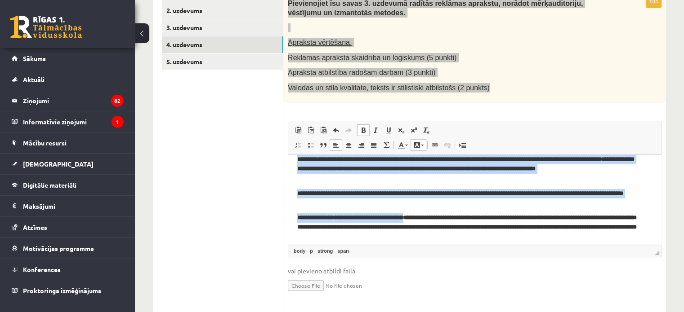
click at [578, 125] on span "Вставить Комбинация клавиш Ctrl+V Вставить только текст Комбинация клавиш Ctrl+…" at bounding box center [474, 131] width 365 height 15
click at [550, 133] on span "Вставить Комбинация клавиш Ctrl+V Вставить только текст Комбинация клавиш Ctrl+…" at bounding box center [474, 131] width 365 height 15
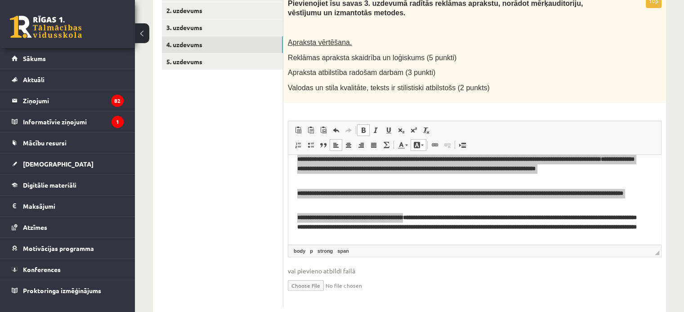
click at [254, 235] on ul "1. uzdevums 2. uzdevums 3. uzdevums 4. uzdevums 5. uzdevums" at bounding box center [222, 146] width 121 height 322
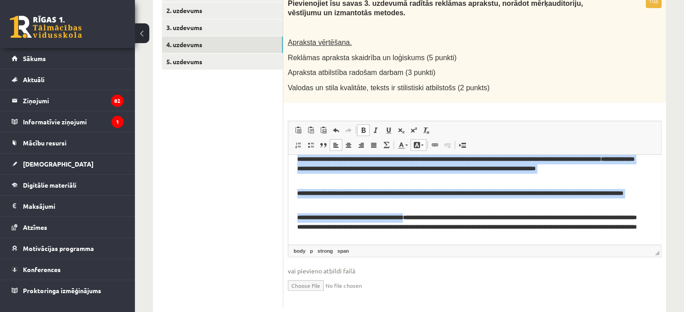
click at [540, 159] on span "**********" at bounding box center [478, 159] width 121 height 6
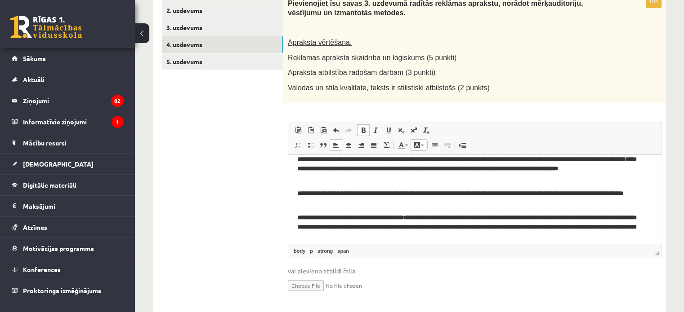
click at [355, 159] on span "**********" at bounding box center [367, 159] width 101 height 6
click at [567, 159] on span "**********" at bounding box center [550, 159] width 146 height 6
click at [477, 162] on span "**********" at bounding box center [550, 159] width 146 height 6
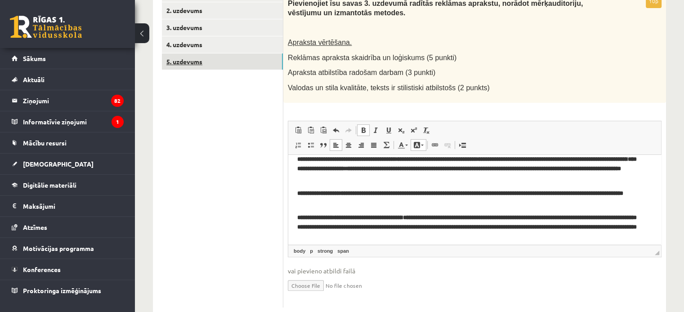
click at [235, 62] on link "5. uzdevums" at bounding box center [222, 61] width 121 height 17
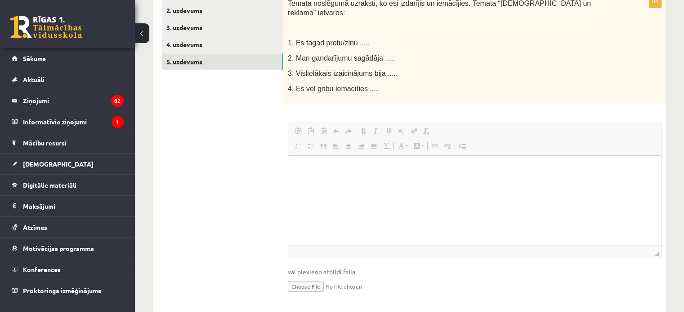
scroll to position [0, 0]
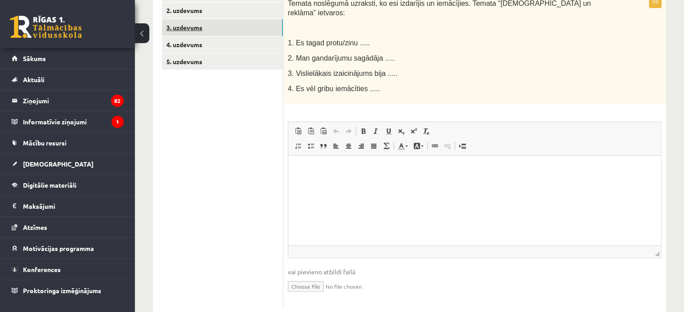
click at [210, 27] on link "3. uzdevums" at bounding box center [222, 27] width 121 height 17
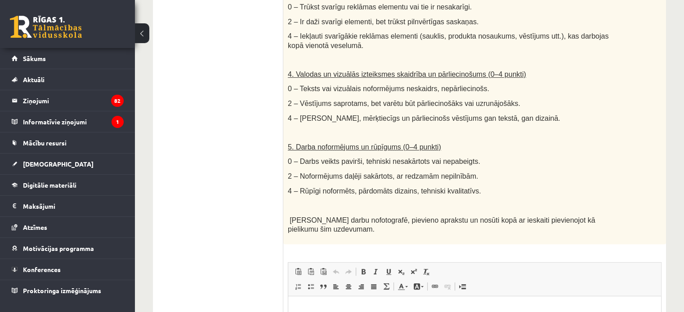
scroll to position [648, 0]
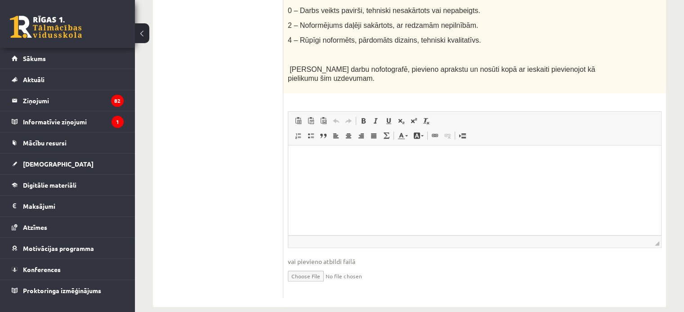
click at [318, 267] on input "file" at bounding box center [475, 276] width 374 height 18
type input "**********"
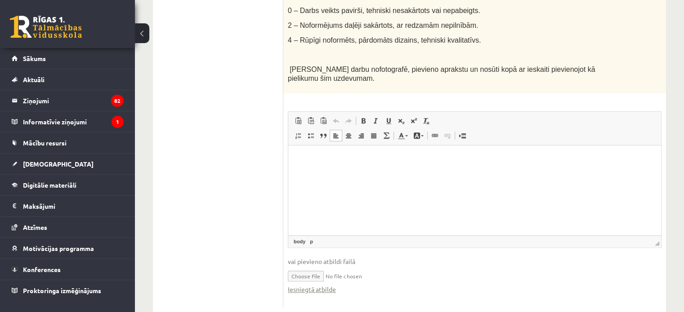
click at [318, 152] on html at bounding box center [474, 159] width 373 height 27
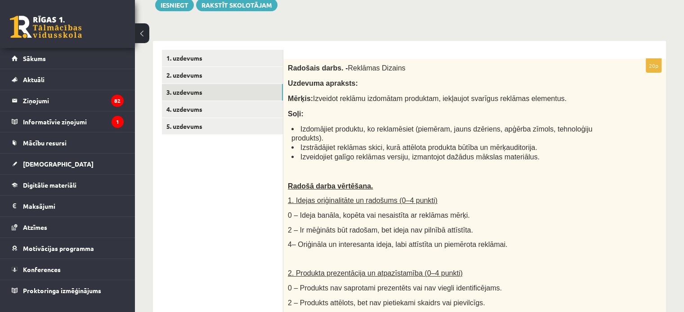
scroll to position [140, 0]
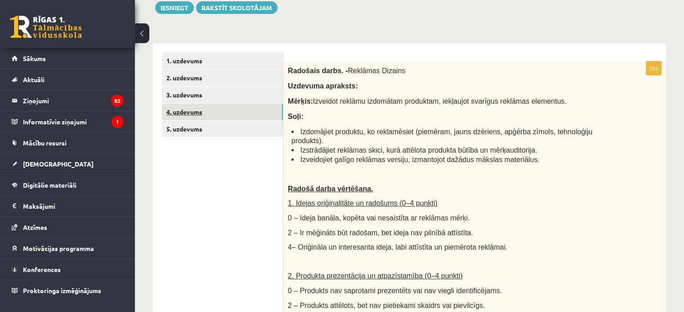
click at [211, 111] on link "4. uzdevums" at bounding box center [222, 112] width 121 height 17
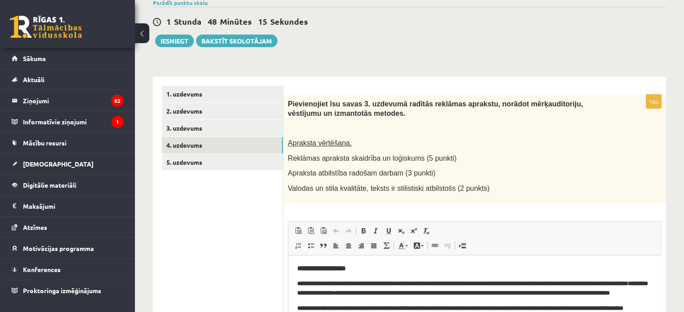
scroll to position [106, 0]
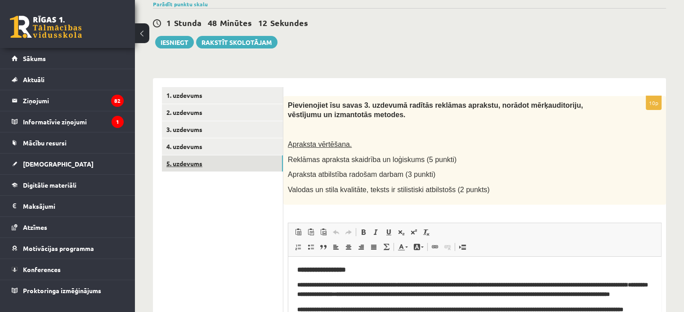
click at [209, 163] on link "5. uzdevums" at bounding box center [222, 164] width 121 height 17
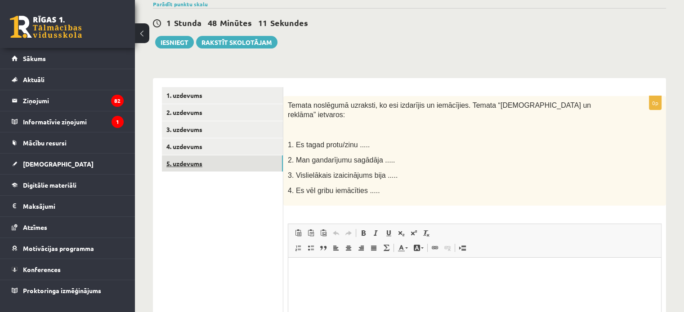
scroll to position [0, 0]
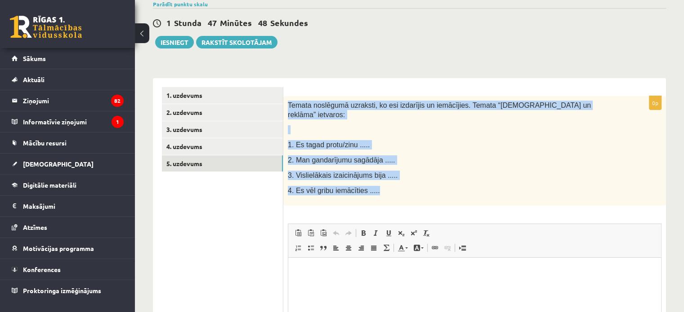
drag, startPoint x: 288, startPoint y: 105, endPoint x: 397, endPoint y: 187, distance: 135.8
click at [397, 187] on div "Temata noslēgumā uzraksti, ko esi izdarījis un iemācījies. Temata “Popkultūra u…" at bounding box center [474, 150] width 383 height 109
copy div "Temata noslēgumā uzraksti, ko esi izdarījis un iemācījies. Temata “Popkultūra u…"
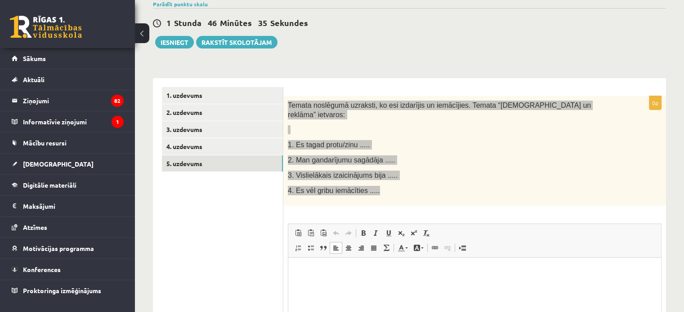
click at [329, 273] on p "Визуальный текстовый редактор, wiswyg-editor-user-answer-47433851702100" at bounding box center [474, 271] width 355 height 9
click at [349, 269] on span "Вставить" at bounding box center [356, 270] width 32 height 13
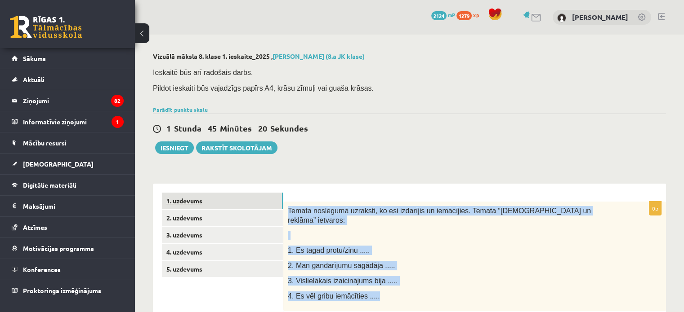
click at [191, 199] on link "1. uzdevums" at bounding box center [222, 201] width 121 height 17
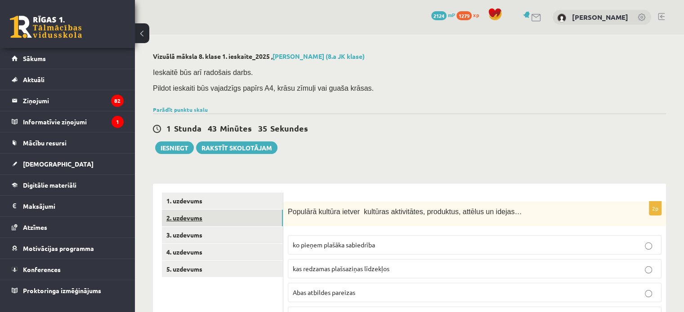
click at [191, 217] on link "2. uzdevums" at bounding box center [222, 218] width 121 height 17
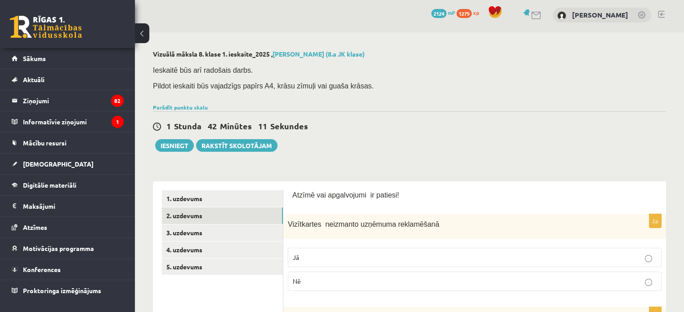
scroll to position [0, 0]
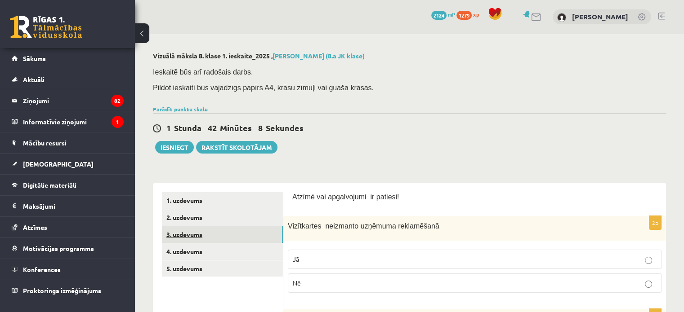
click at [184, 233] on link "3. uzdevums" at bounding box center [222, 235] width 121 height 17
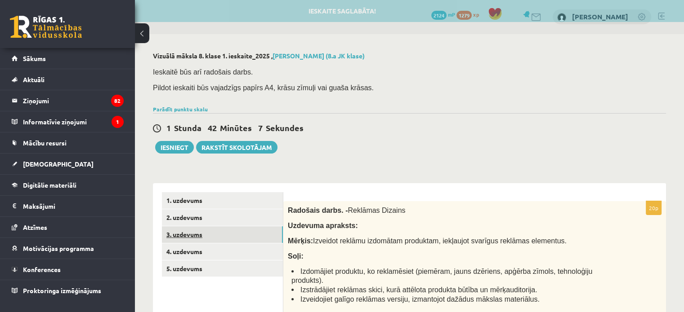
scroll to position [0, 0]
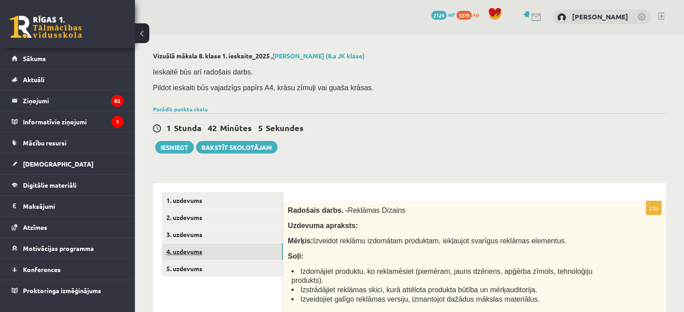
click at [179, 252] on link "4. uzdevums" at bounding box center [222, 252] width 121 height 17
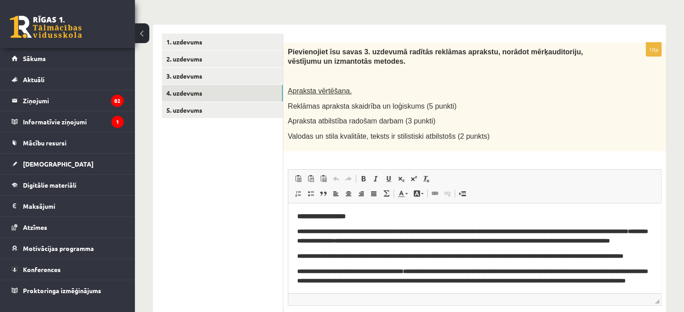
scroll to position [157, 0]
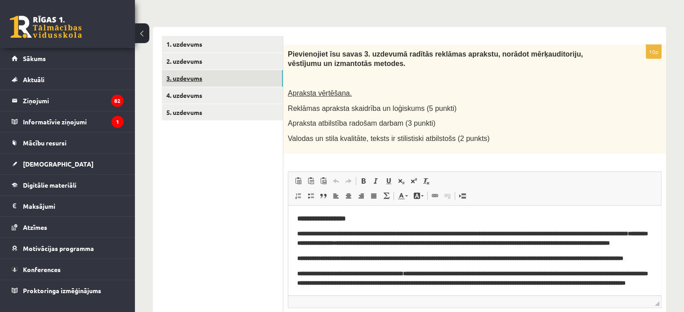
click at [216, 77] on link "3. uzdevums" at bounding box center [222, 78] width 121 height 17
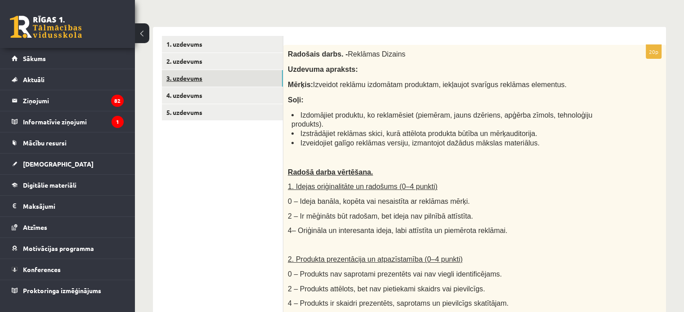
scroll to position [0, 0]
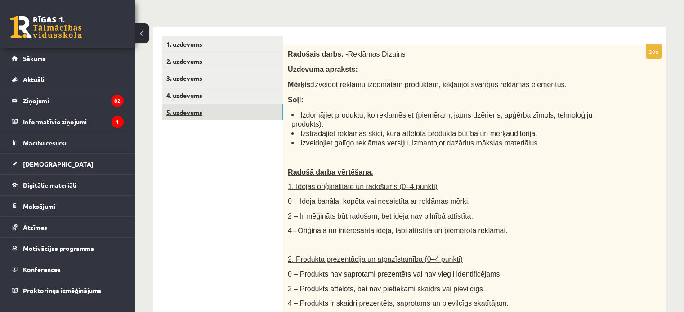
click at [196, 112] on link "5. uzdevums" at bounding box center [222, 112] width 121 height 17
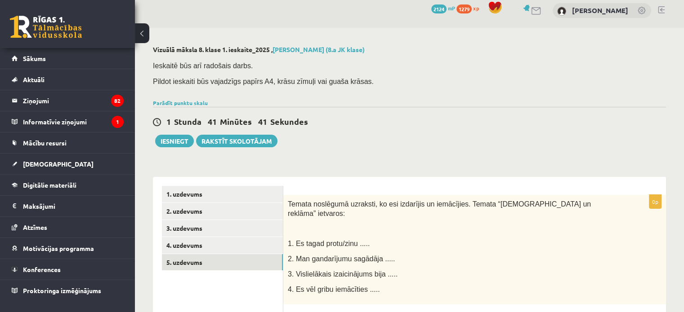
scroll to position [6, 0]
click at [171, 141] on button "Iesniegt" at bounding box center [174, 142] width 39 height 13
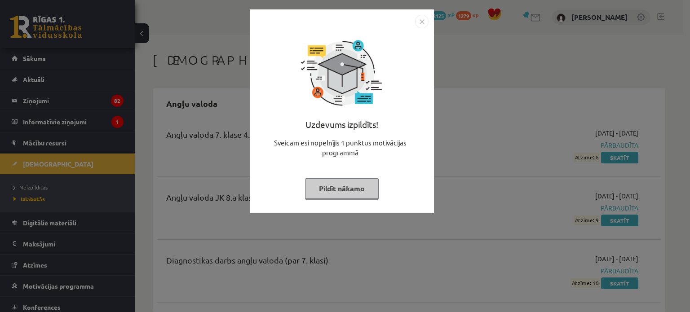
click at [422, 19] on img "Close" at bounding box center [421, 21] width 13 height 13
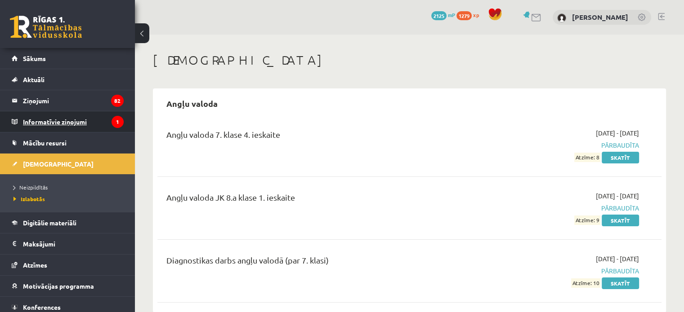
click at [62, 118] on legend "Informatīvie ziņojumi 1" at bounding box center [73, 121] width 101 height 21
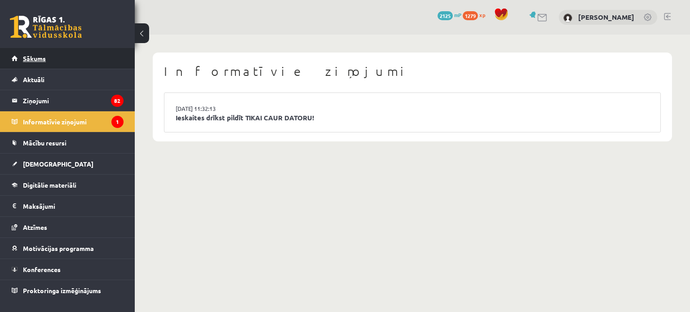
click at [51, 54] on link "Sākums" at bounding box center [68, 58] width 112 height 21
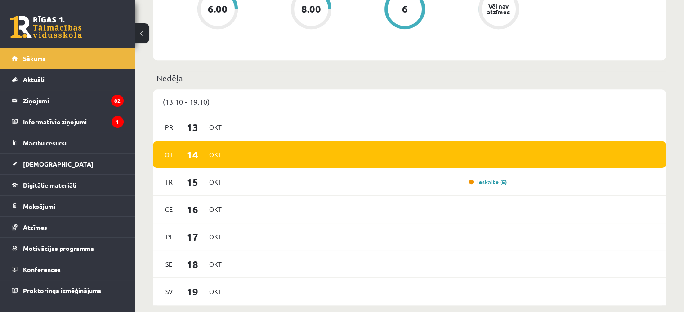
scroll to position [623, 0]
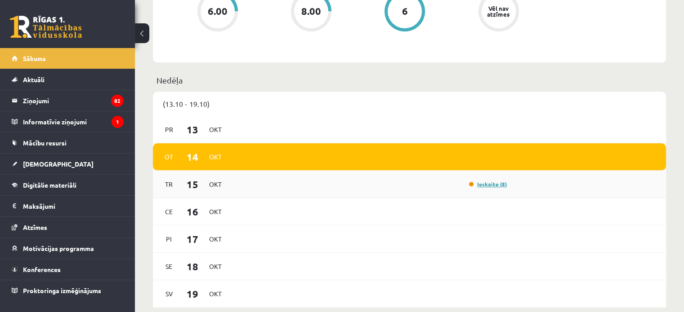
click at [488, 186] on link "Ieskaite (5)" at bounding box center [488, 184] width 38 height 7
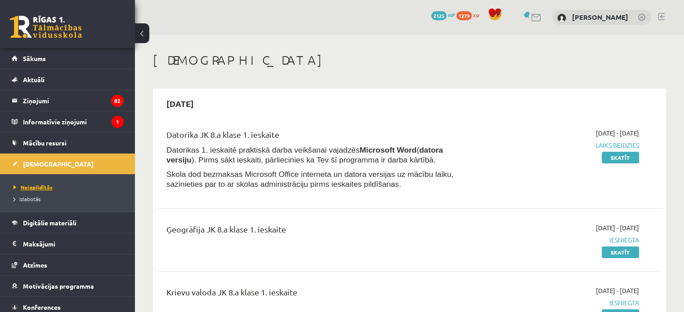
click at [34, 185] on span "Neizpildītās" at bounding box center [32, 187] width 39 height 7
click at [632, 159] on link "Skatīt" at bounding box center [619, 158] width 37 height 12
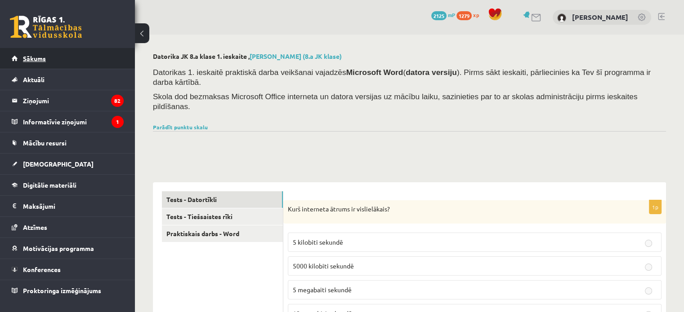
click at [38, 56] on span "Sākums" at bounding box center [34, 58] width 23 height 8
